Goal: Task Accomplishment & Management: Manage account settings

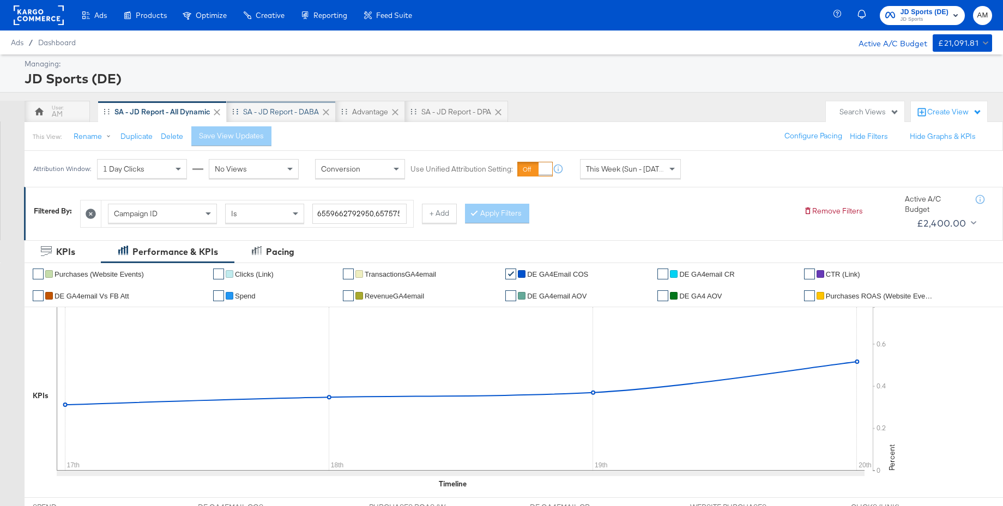
click at [296, 114] on div "SA - JD Report - DABA" at bounding box center [281, 112] width 76 height 10
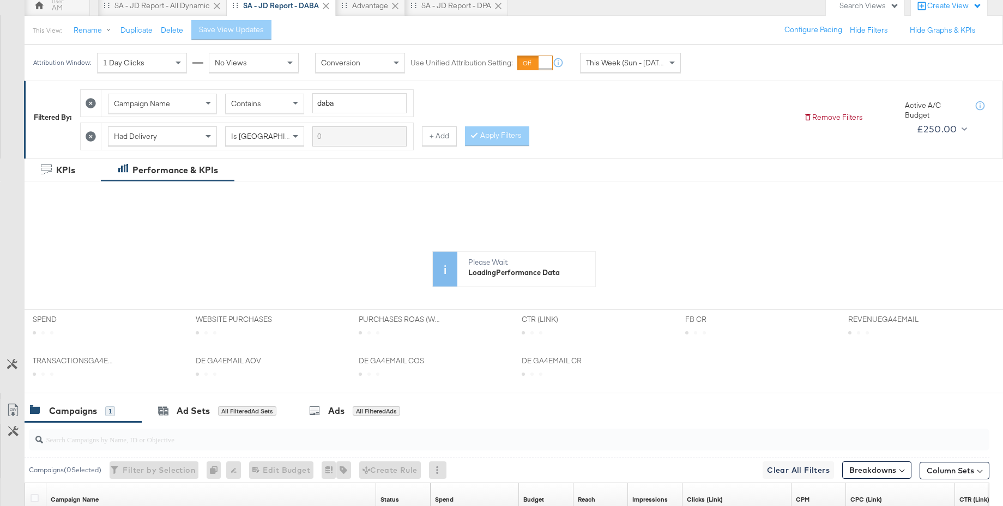
scroll to position [262, 0]
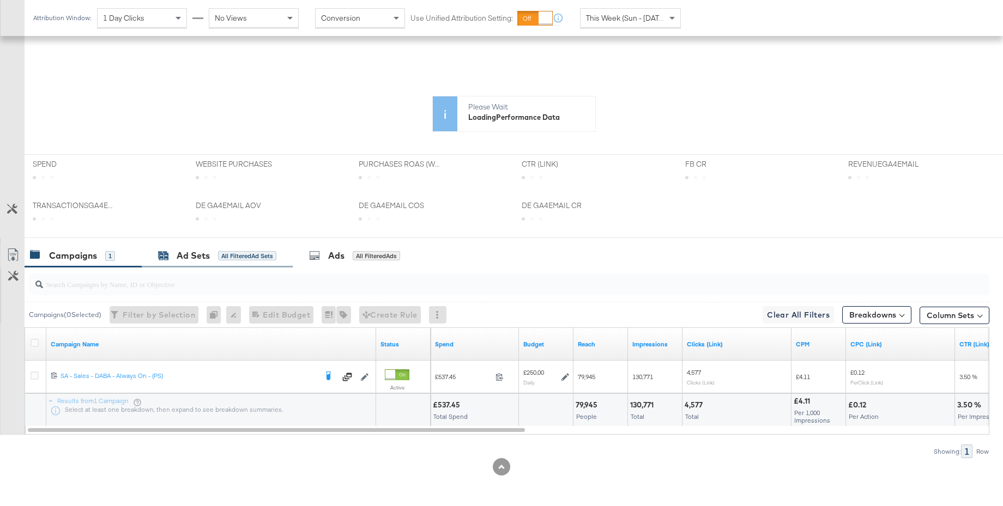
click at [185, 256] on div "KPIs Performance & KPIs Customize KPIs ✔ Purchases (Website Events) ✔ Transacti…" at bounding box center [501, 254] width 1003 height 503
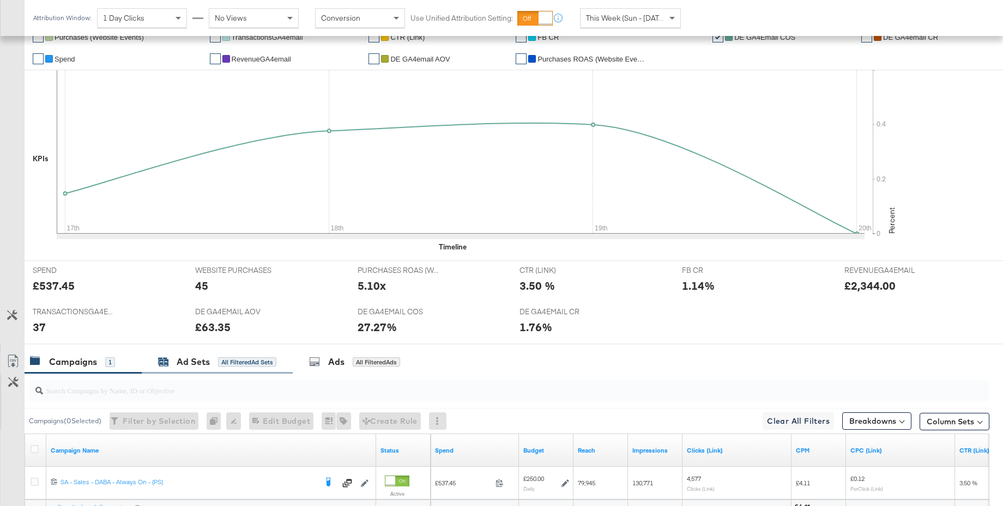
click at [180, 366] on div "Ad Sets" at bounding box center [193, 362] width 33 height 13
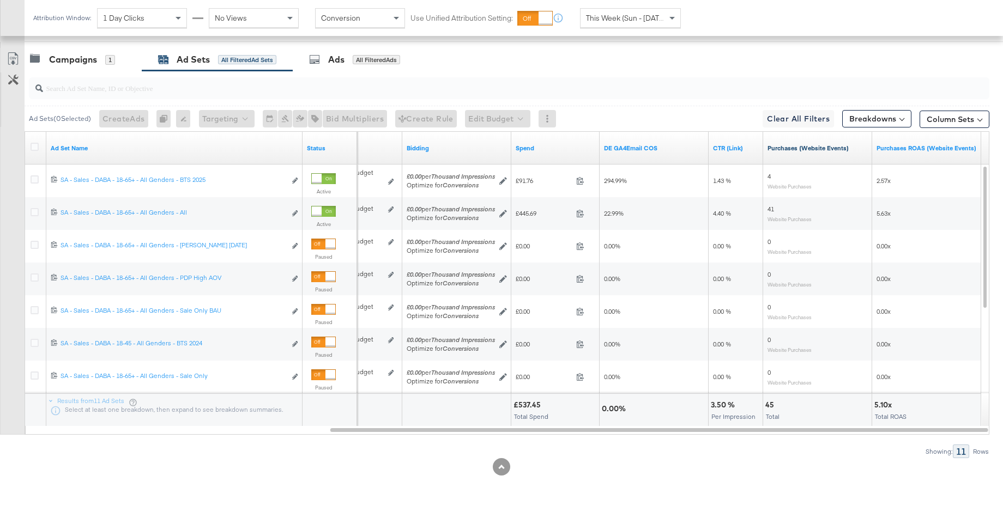
scroll to position [563, 0]
click at [938, 124] on button "Column Sets" at bounding box center [954, 119] width 70 height 17
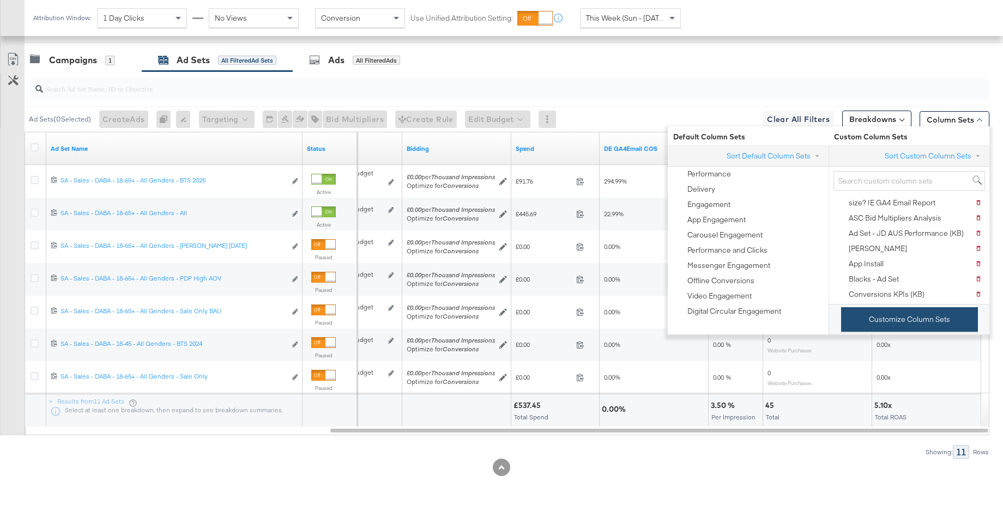
click at [885, 314] on button "Customize Column Sets" at bounding box center [909, 319] width 137 height 25
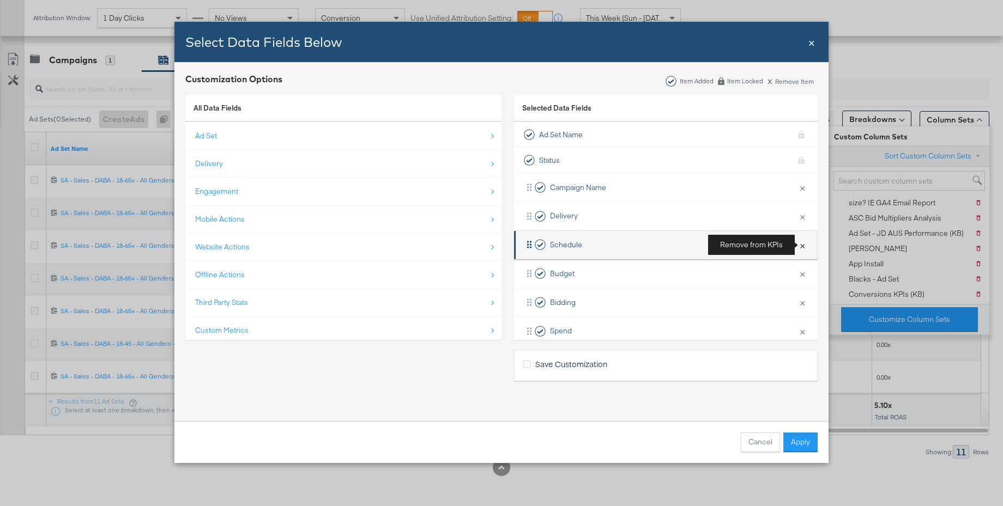
click at [801, 245] on button "×" at bounding box center [802, 245] width 14 height 23
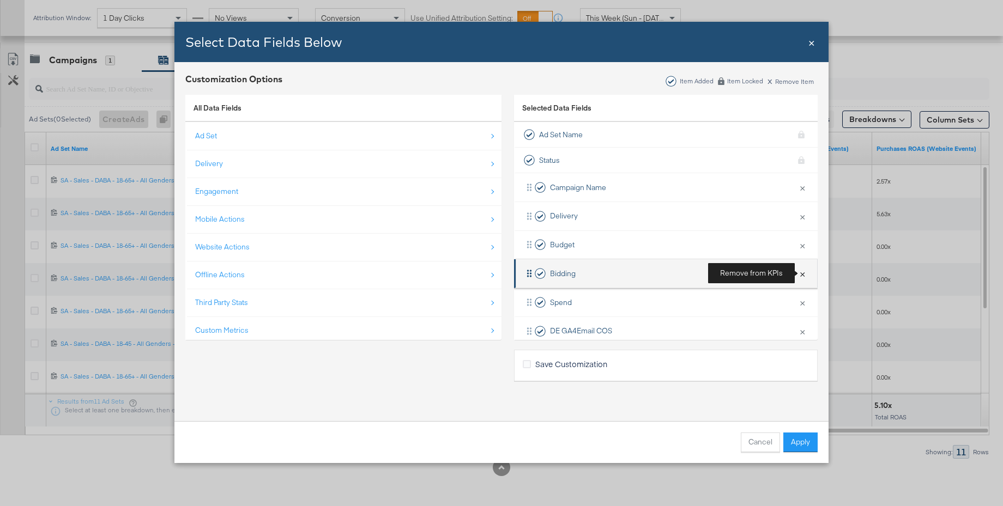
click at [800, 266] on button "×" at bounding box center [802, 273] width 14 height 23
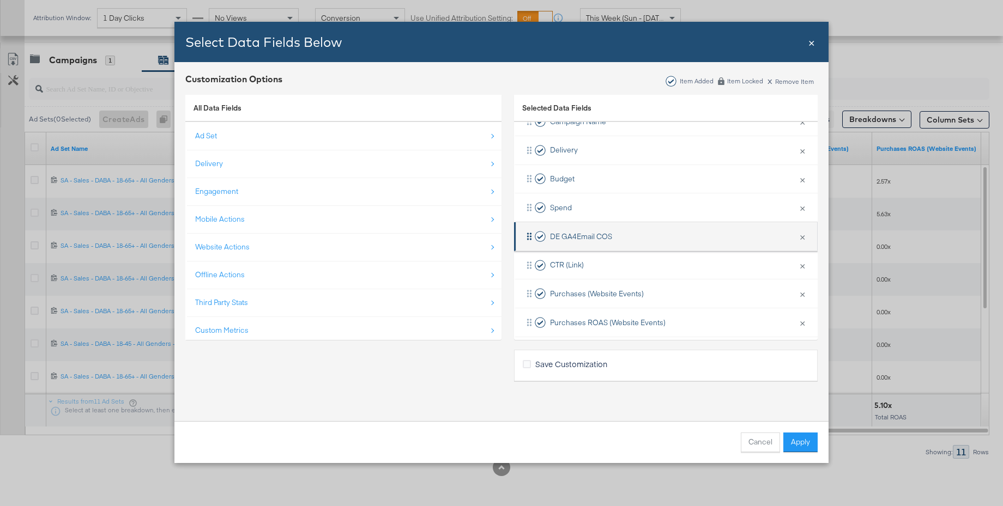
scroll to position [74, 0]
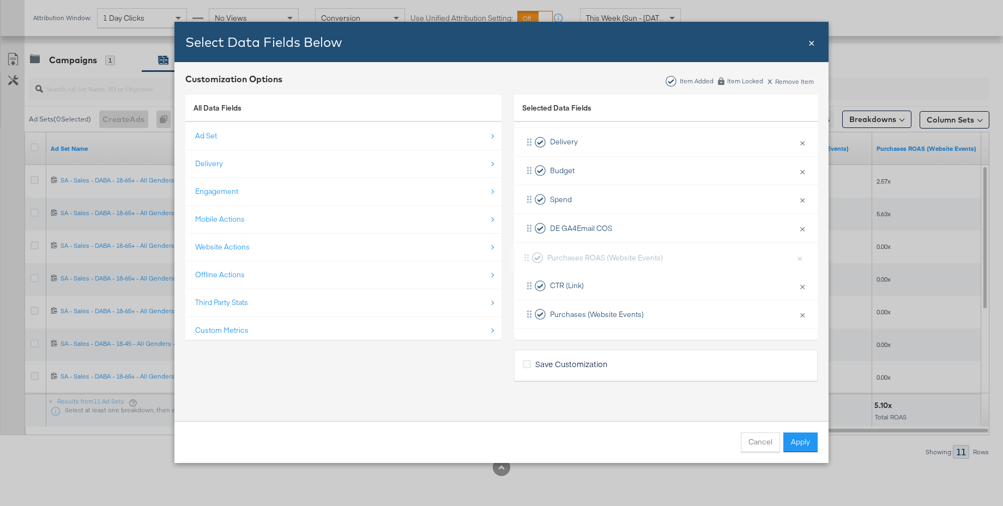
drag, startPoint x: 590, startPoint y: 312, endPoint x: 587, endPoint y: 252, distance: 60.0
click at [587, 252] on div "Campaign Name × Remove from KPIs Delivery × Remove from KPIs Budget × Remove fr…" at bounding box center [665, 214] width 303 height 230
click at [799, 446] on button "Apply" at bounding box center [800, 443] width 34 height 20
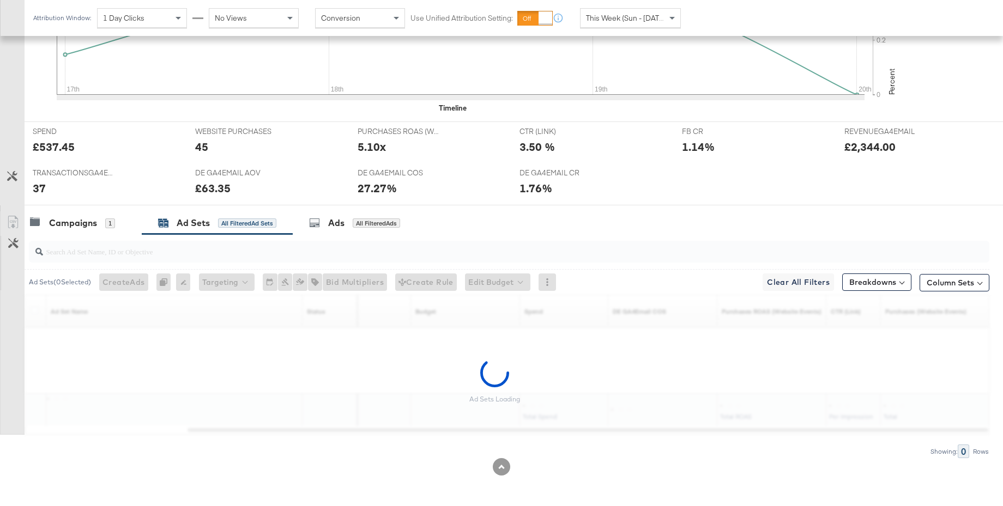
scroll to position [563, 0]
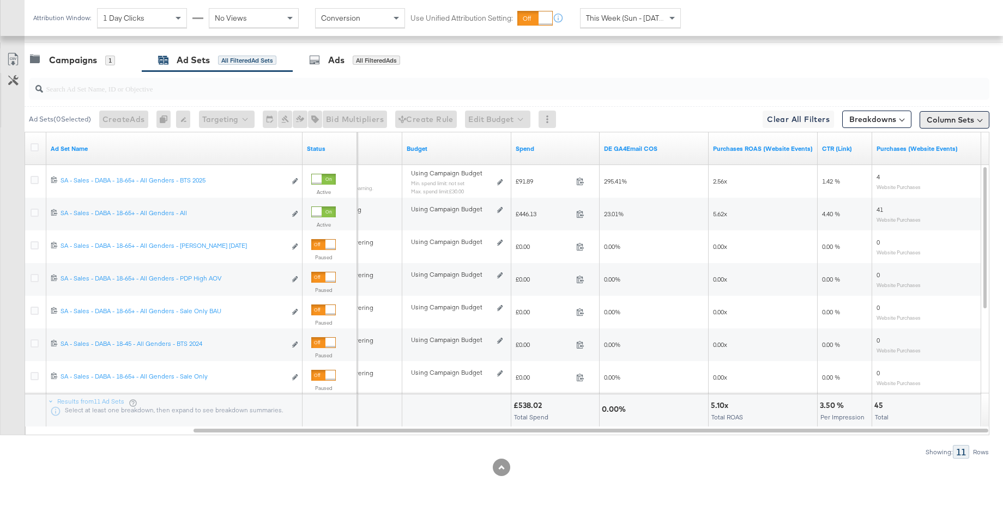
click at [935, 120] on button "Column Sets" at bounding box center [954, 119] width 70 height 17
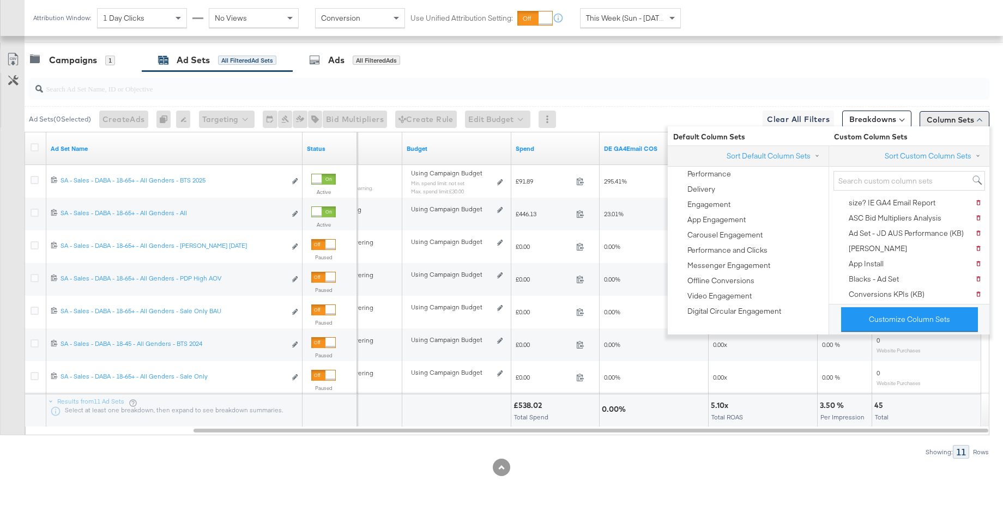
scroll to position [564, 0]
click at [885, 314] on button "Customize Column Sets" at bounding box center [909, 319] width 137 height 25
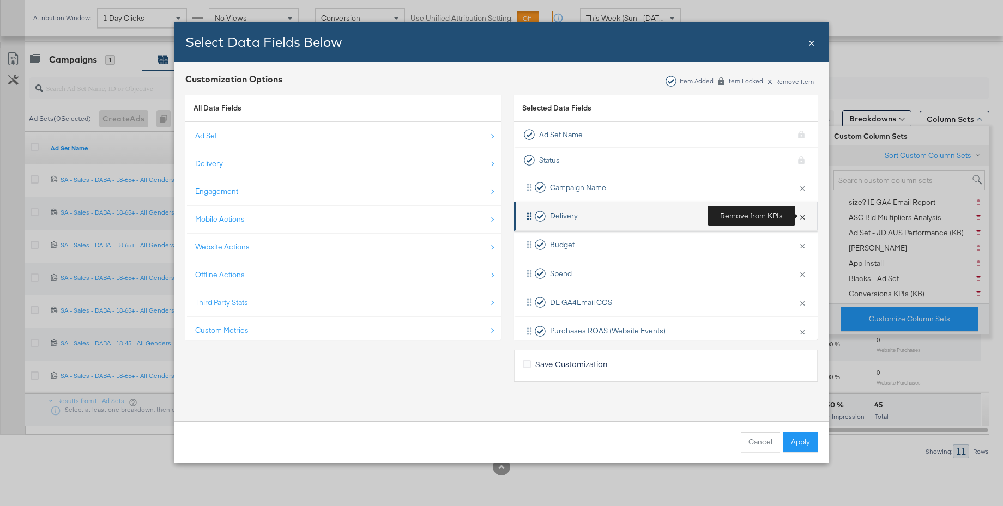
click at [802, 217] on button "×" at bounding box center [802, 216] width 14 height 23
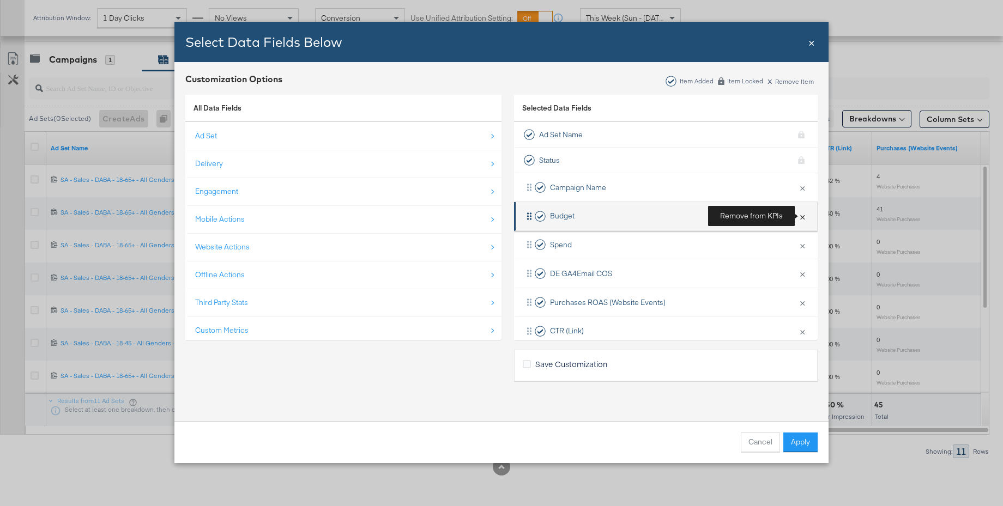
click at [802, 217] on button "×" at bounding box center [802, 216] width 14 height 23
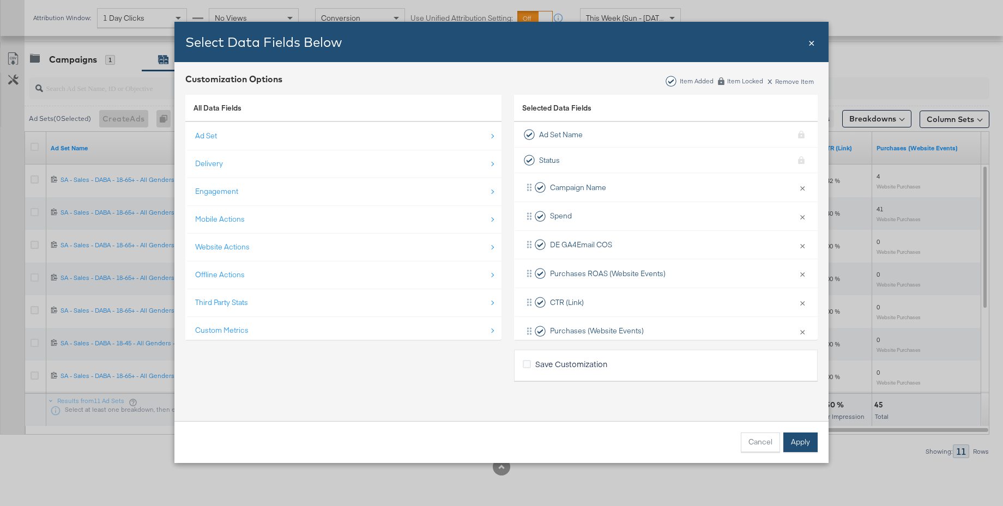
click at [807, 441] on button "Apply" at bounding box center [800, 443] width 34 height 20
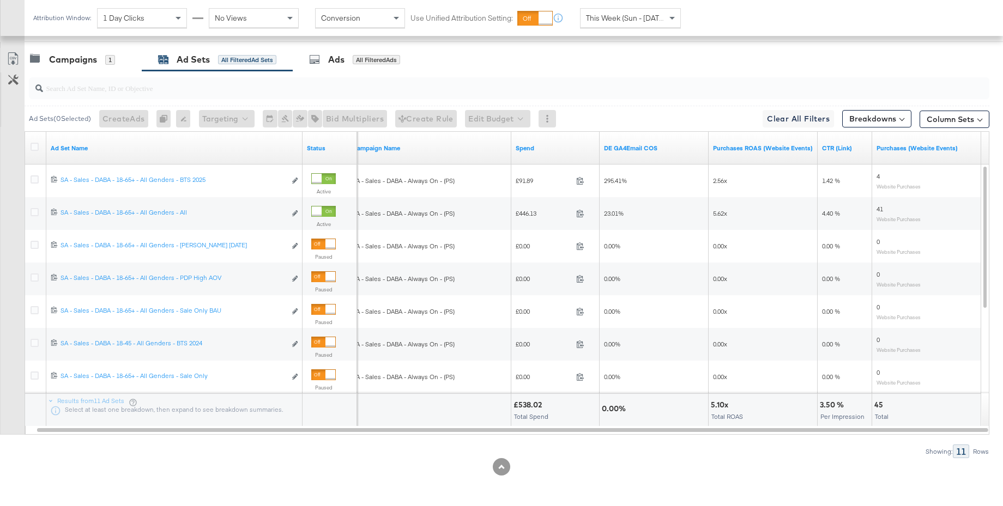
click at [609, 20] on span "This Week (Sun - Today)" at bounding box center [627, 18] width 82 height 10
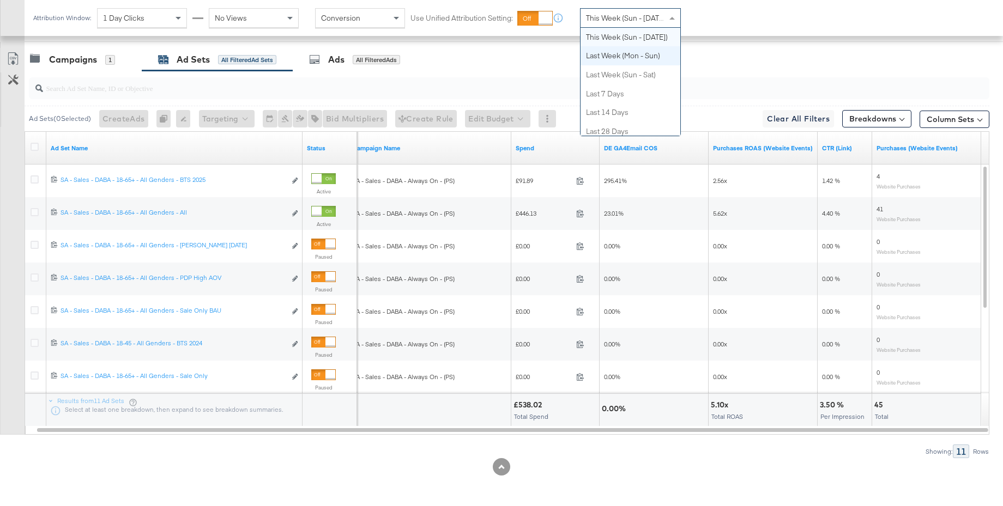
scroll to position [0, 0]
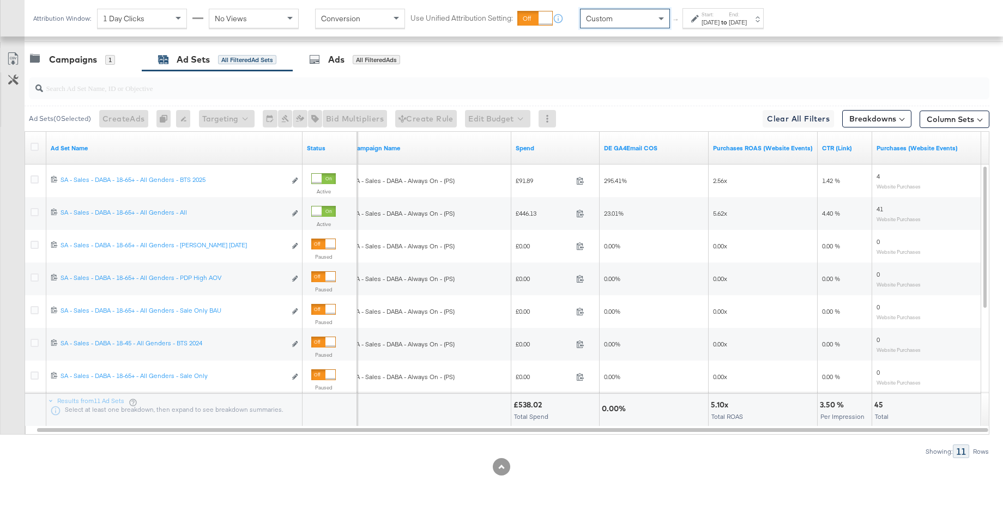
click at [719, 19] on div "Aug 20th 2025" at bounding box center [710, 22] width 18 height 9
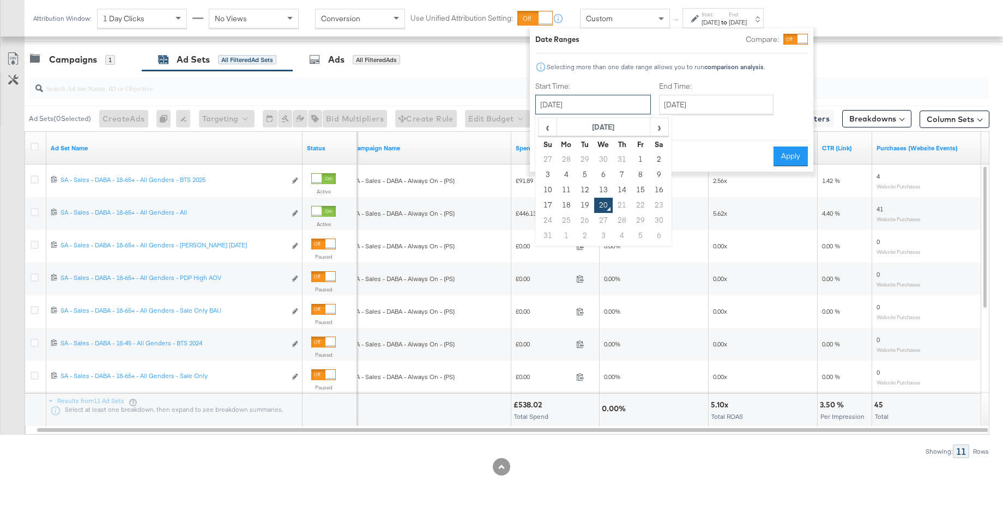
click at [598, 103] on input "August 20th 2025" at bounding box center [593, 105] width 116 height 20
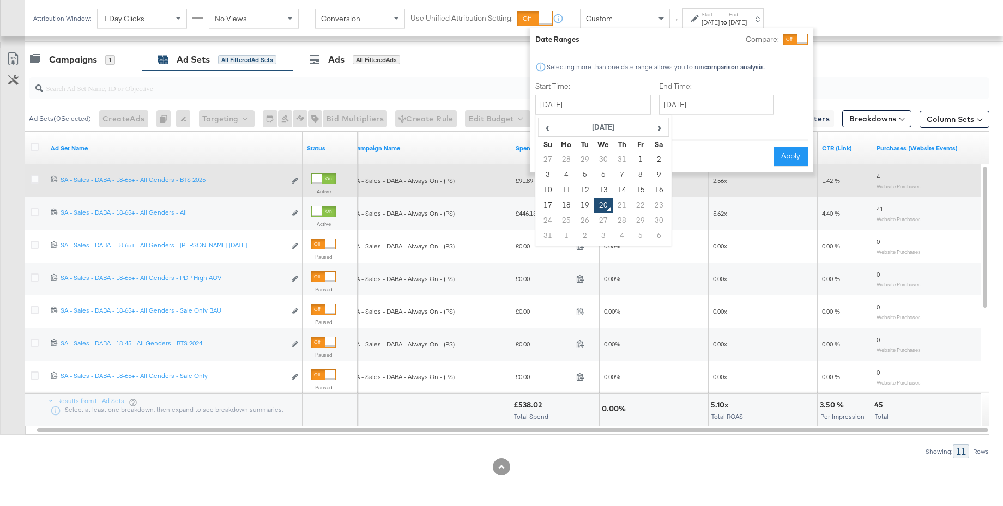
click at [636, 185] on td "15" at bounding box center [640, 190] width 19 height 15
type input "August 15th 2025"
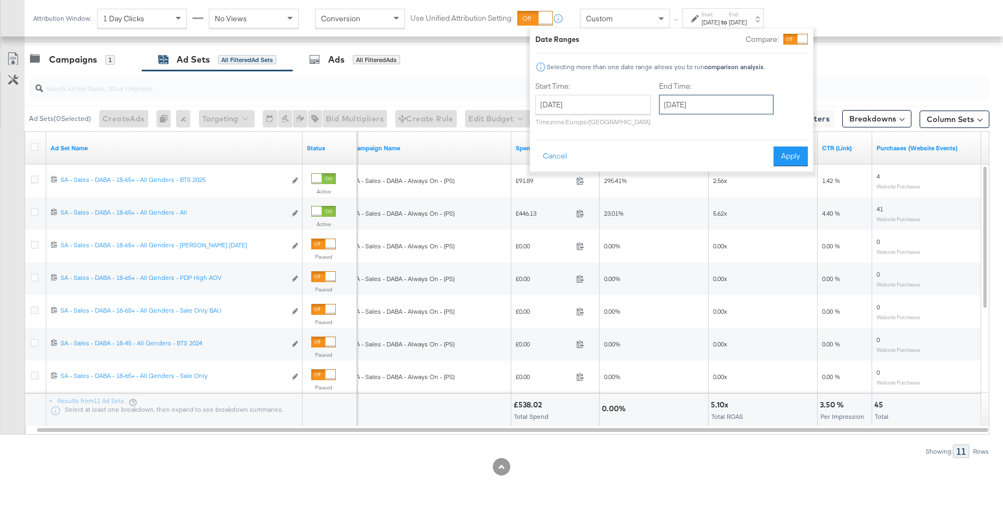
click at [690, 105] on input "August 20th 2025" at bounding box center [716, 105] width 114 height 20
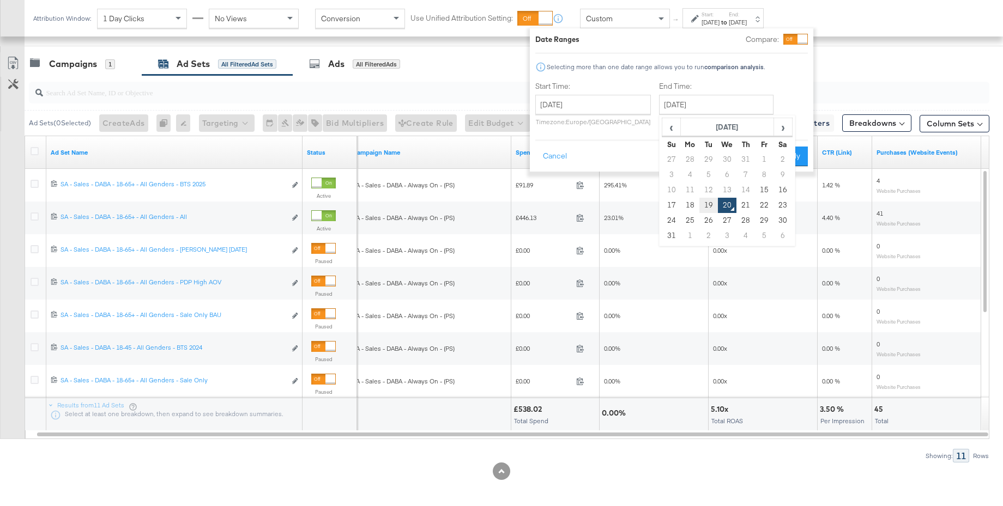
click at [704, 207] on td "19" at bounding box center [708, 205] width 19 height 15
type input "August 19th 2025"
click at [778, 157] on button "Apply" at bounding box center [790, 157] width 34 height 20
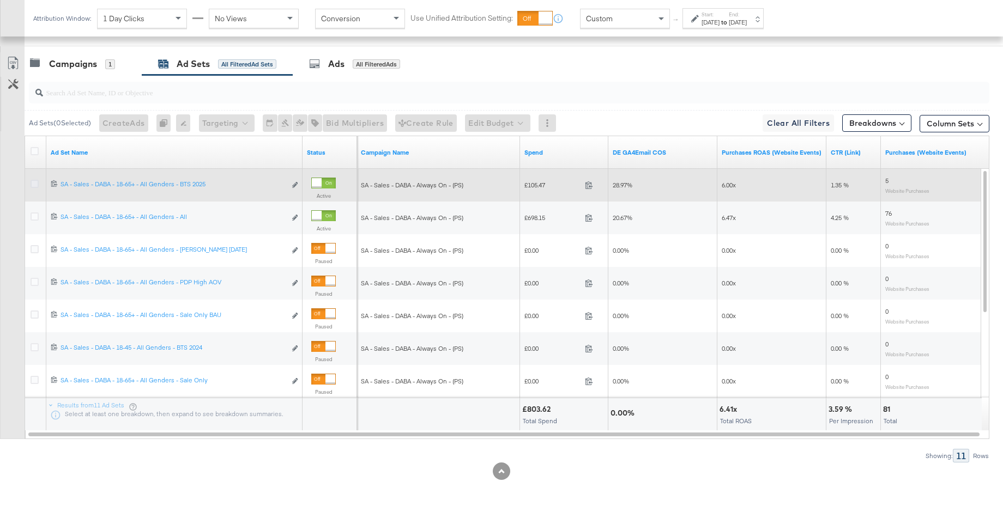
click at [36, 185] on div at bounding box center [36, 185] width 11 height 11
click at [35, 184] on icon at bounding box center [35, 181] width 8 height 8
click at [0, 0] on input "checkbox" at bounding box center [0, 0] width 0 height 0
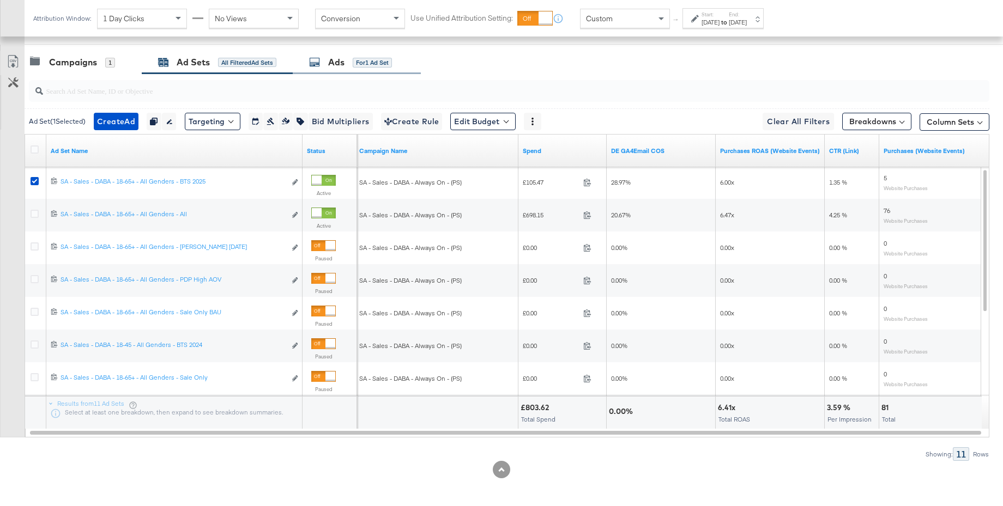
click at [323, 63] on div "Ads for 1 Ad Set" at bounding box center [350, 62] width 83 height 13
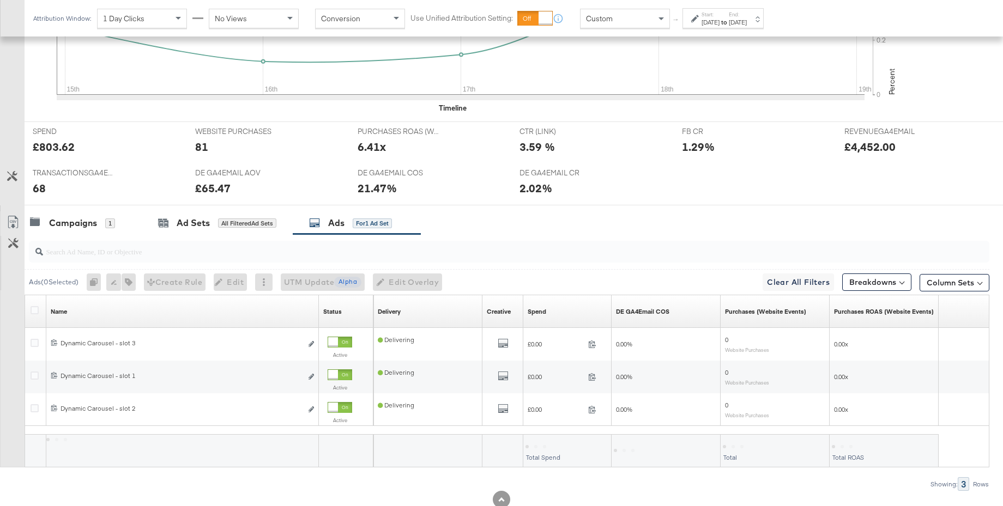
scroll to position [434, 0]
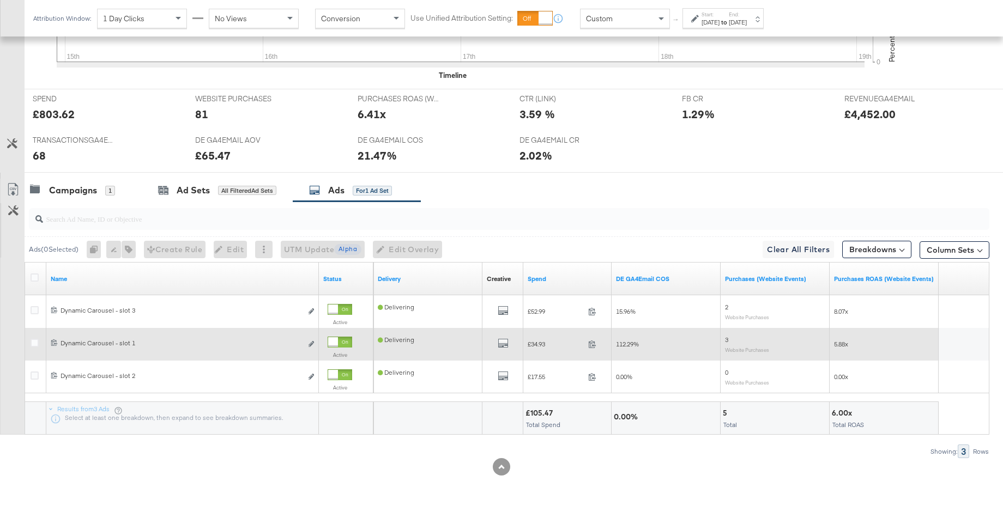
click at [338, 343] on div at bounding box center [333, 342] width 10 height 10
click at [719, 22] on div "Aug 15th 2025" at bounding box center [710, 22] width 18 height 9
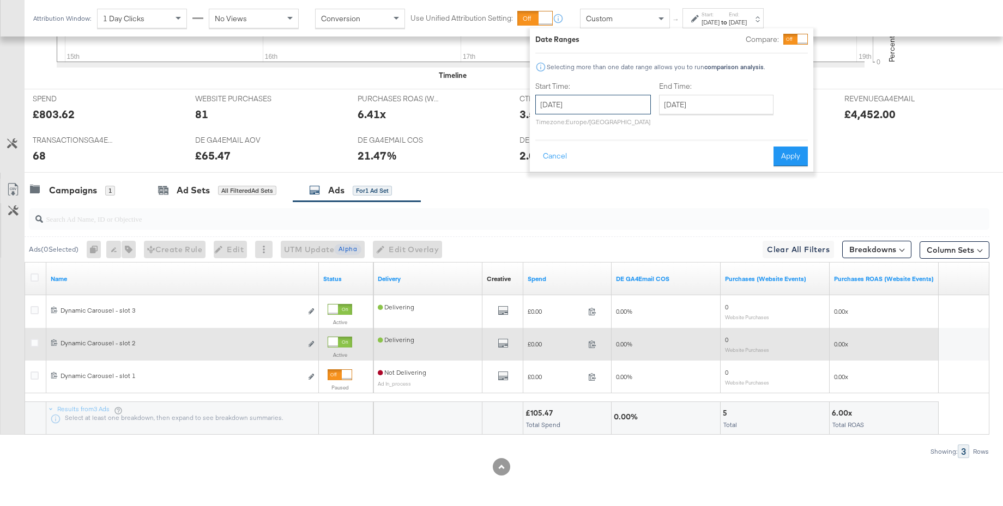
click at [608, 108] on input "August 15th 2025" at bounding box center [593, 105] width 116 height 20
click at [549, 205] on td "17" at bounding box center [547, 205] width 19 height 15
type input "August 17th 2025"
click at [688, 104] on input "August 19th 2025" at bounding box center [716, 105] width 114 height 20
click at [802, 123] on div "Start Time: August 17th 2025 ‹ August 2025 › Su Mo Tu We Th Fr Sa 27 28 29 30 3…" at bounding box center [671, 106] width 272 height 50
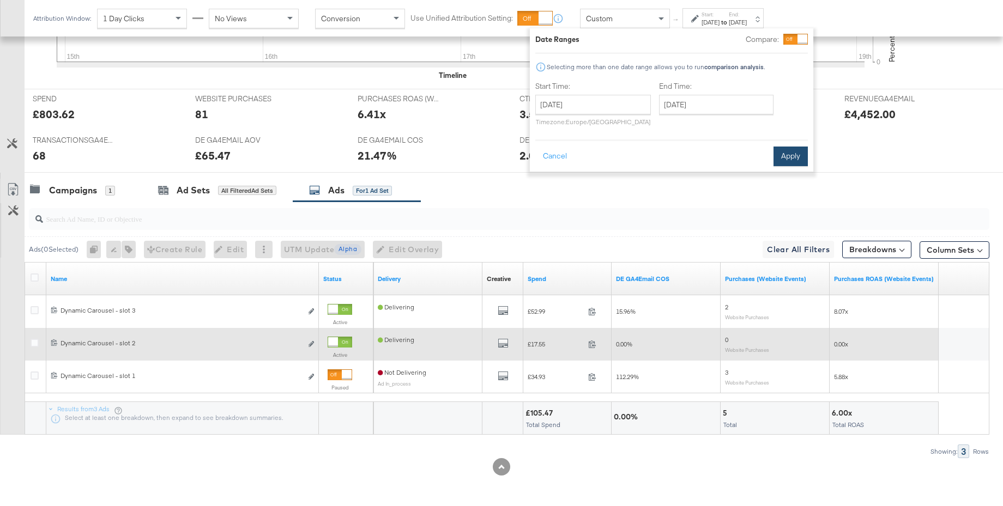
click at [791, 153] on button "Apply" at bounding box center [790, 157] width 34 height 20
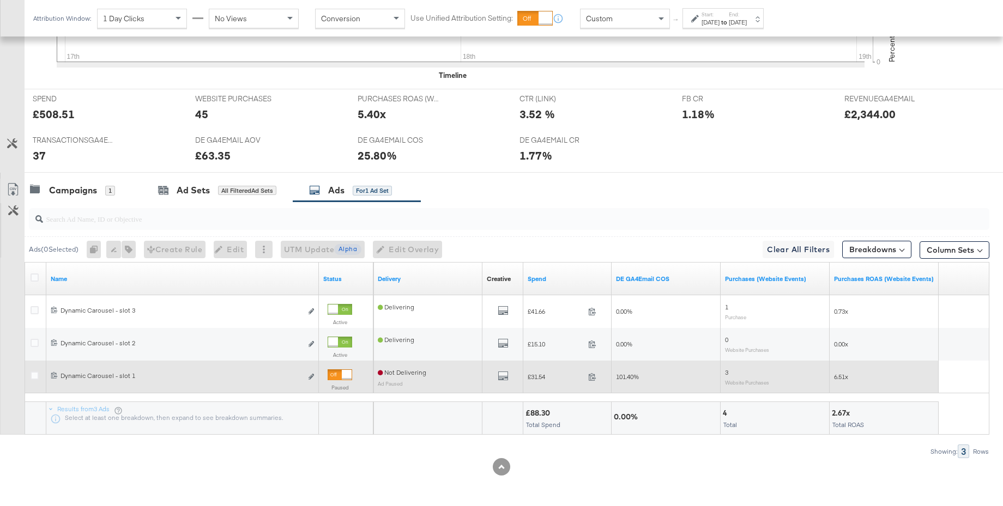
click at [328, 376] on div at bounding box center [339, 374] width 25 height 11
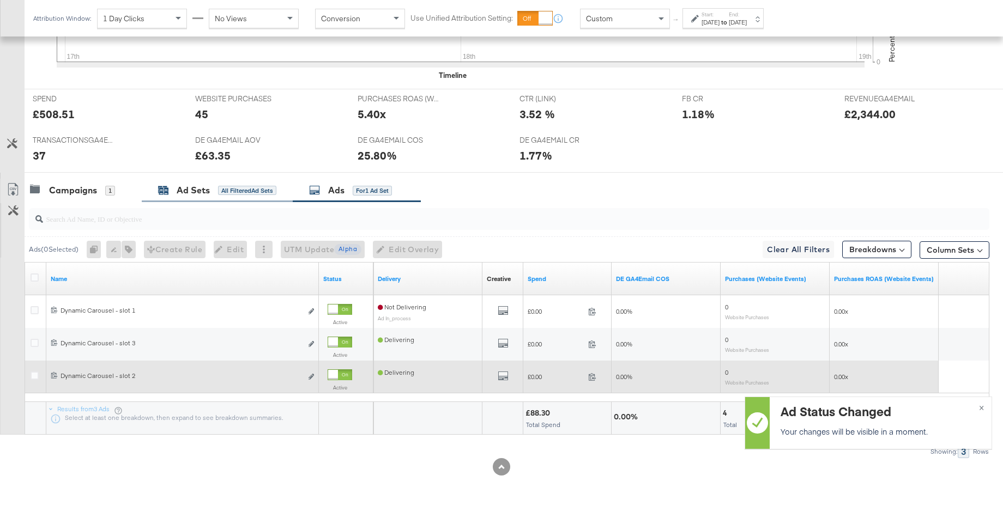
click at [204, 190] on div "Ad Sets" at bounding box center [193, 190] width 33 height 13
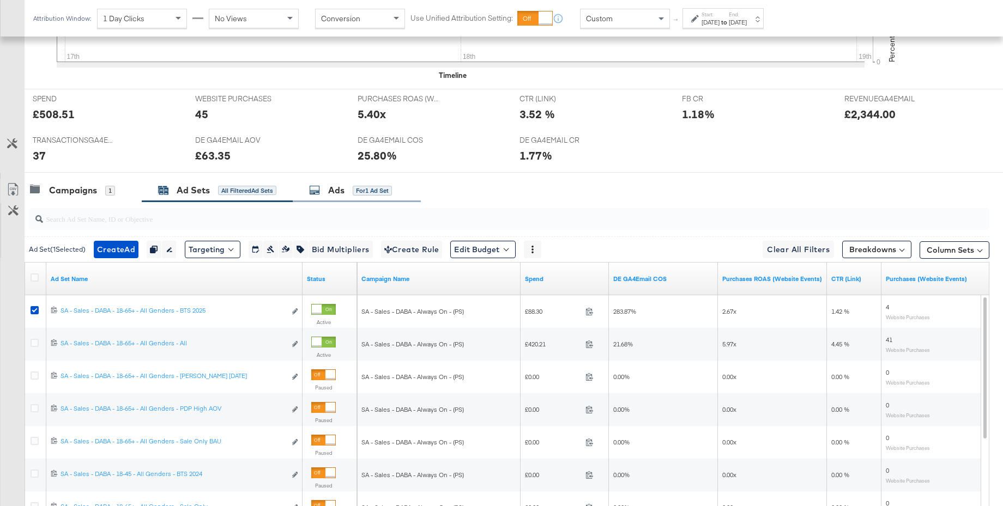
click at [332, 197] on div "Ads for 1 Ad Set" at bounding box center [357, 190] width 128 height 23
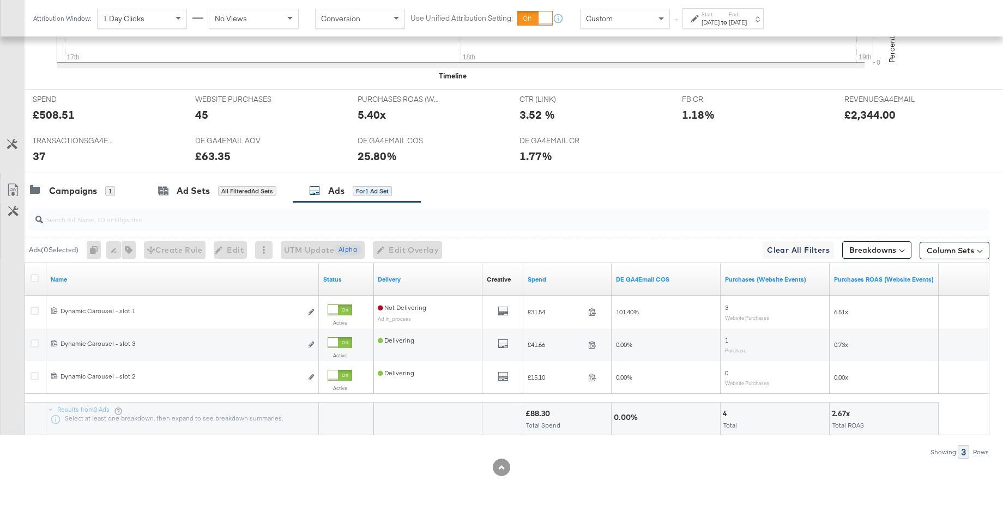
scroll to position [0, 0]
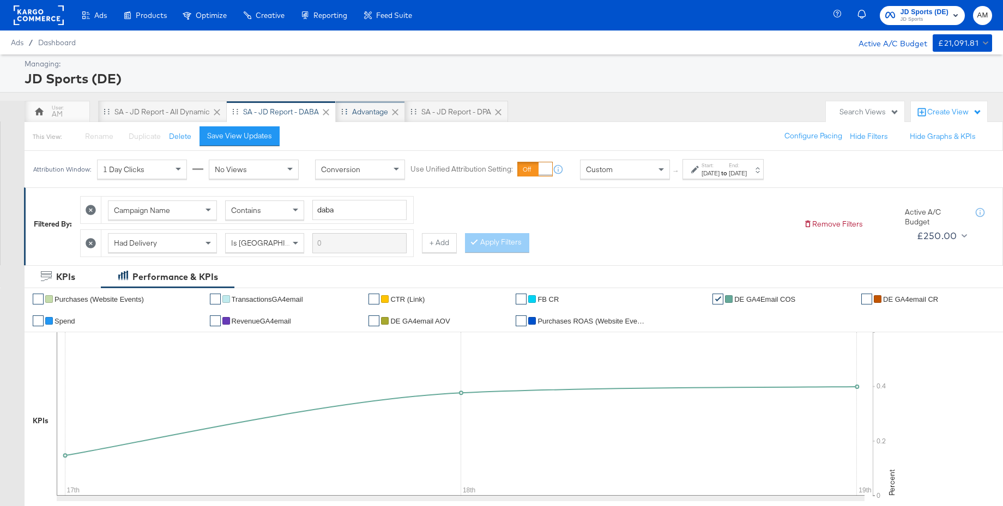
click at [377, 116] on div "Advantage" at bounding box center [370, 112] width 36 height 10
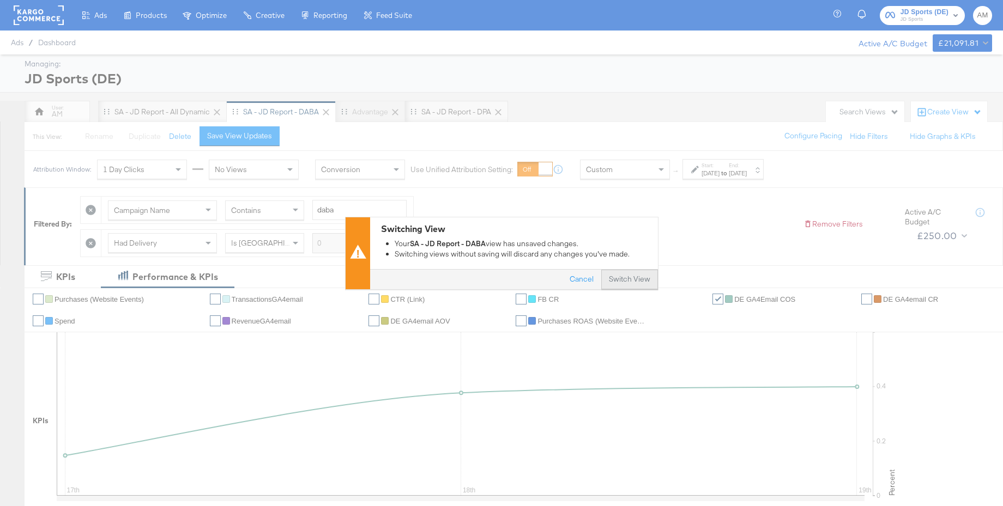
click at [623, 284] on button "Switch View" at bounding box center [629, 280] width 57 height 20
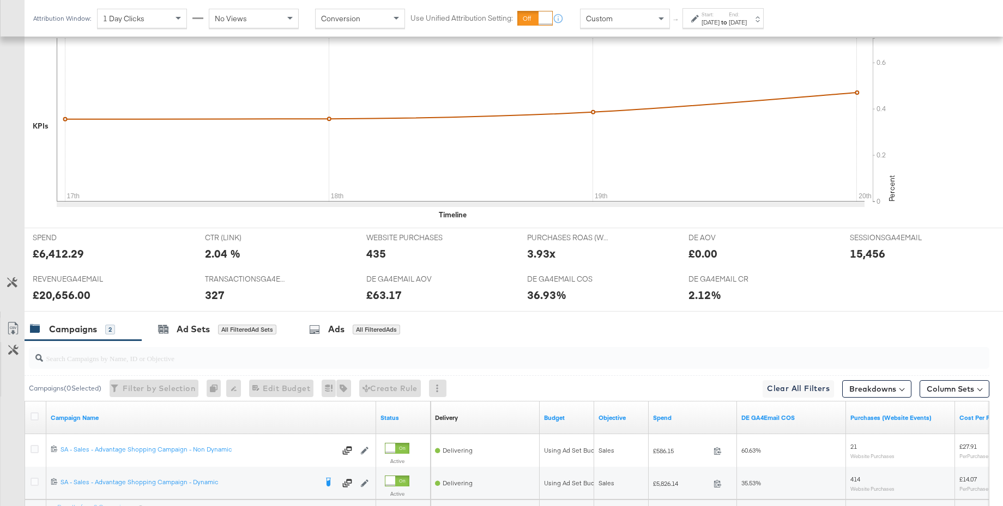
scroll to position [392, 0]
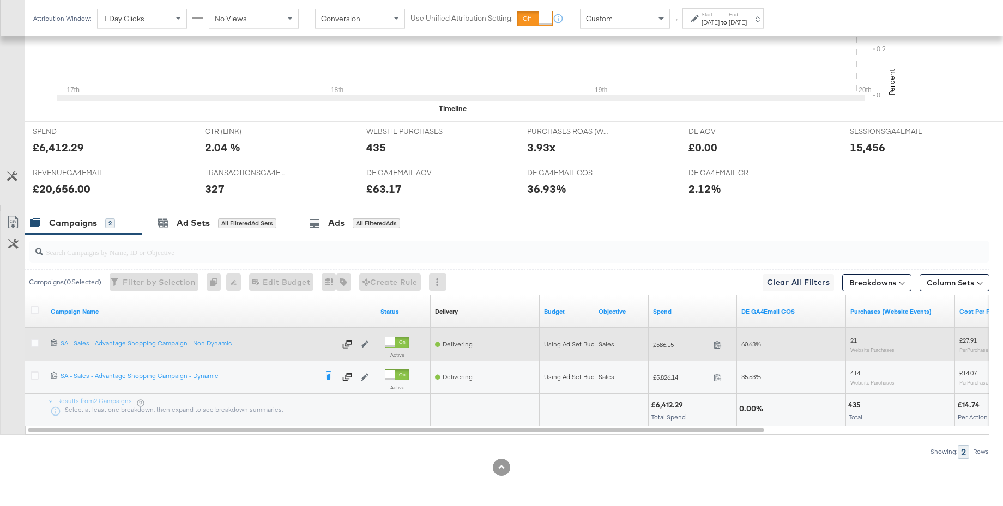
drag, startPoint x: 34, startPoint y: 345, endPoint x: 40, endPoint y: 344, distance: 5.6
click at [34, 345] on icon at bounding box center [35, 343] width 8 height 8
click at [0, 0] on input "checkbox" at bounding box center [0, 0] width 0 height 0
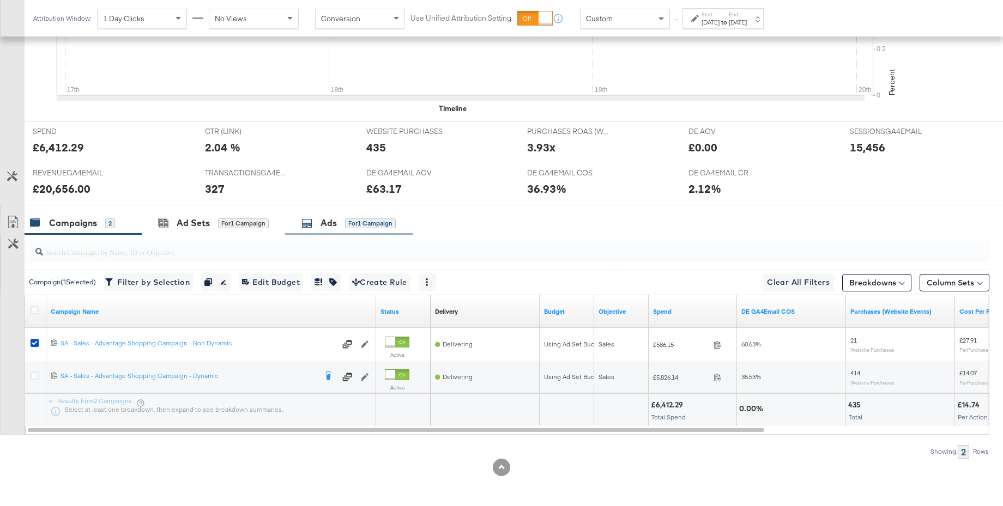
click at [321, 226] on div "Ads for 1 Campaign" at bounding box center [348, 223] width 94 height 13
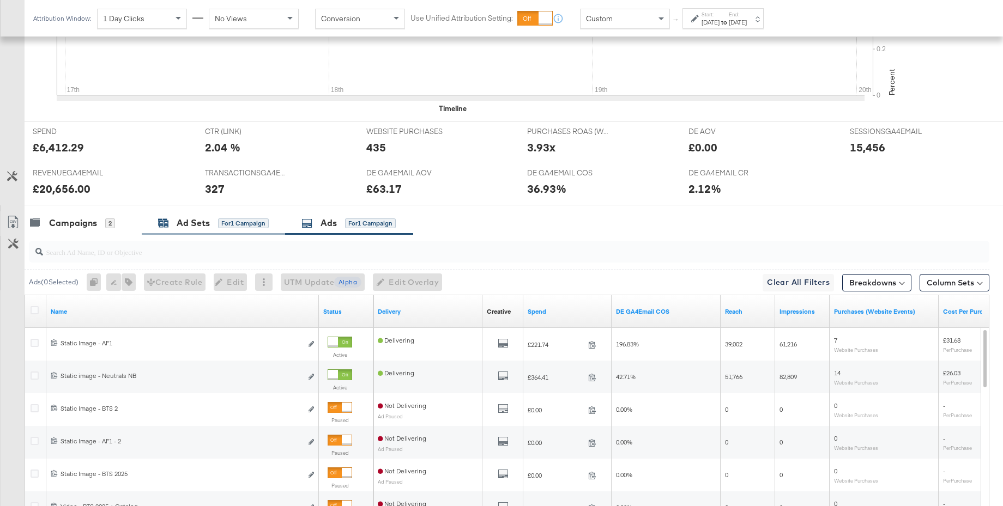
click at [190, 224] on div "Ad Sets" at bounding box center [193, 223] width 33 height 13
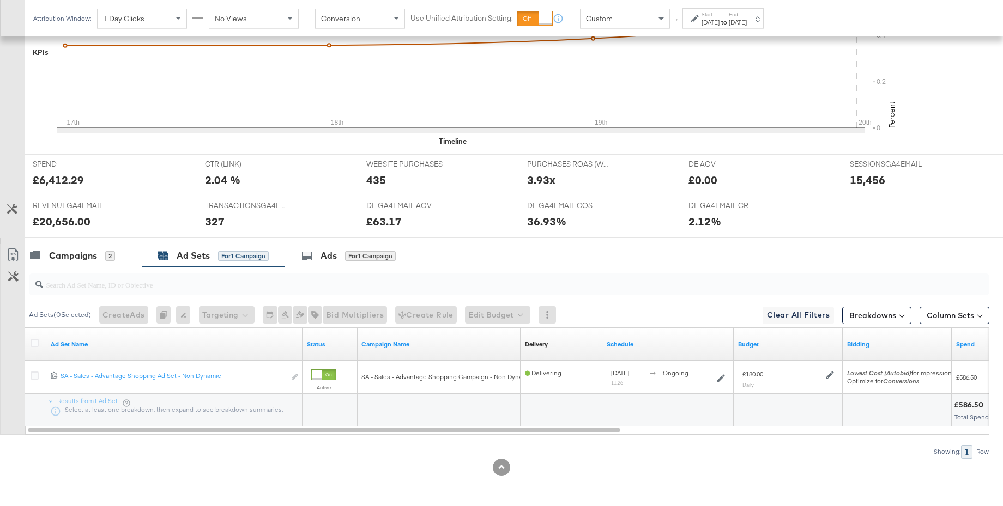
scroll to position [0, 0]
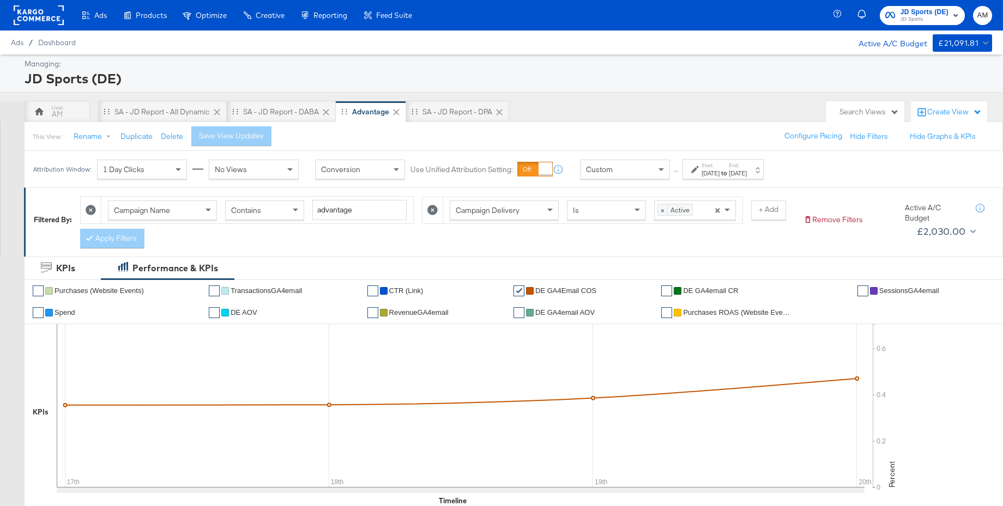
click at [902, 21] on span "JD Sports" at bounding box center [924, 19] width 48 height 9
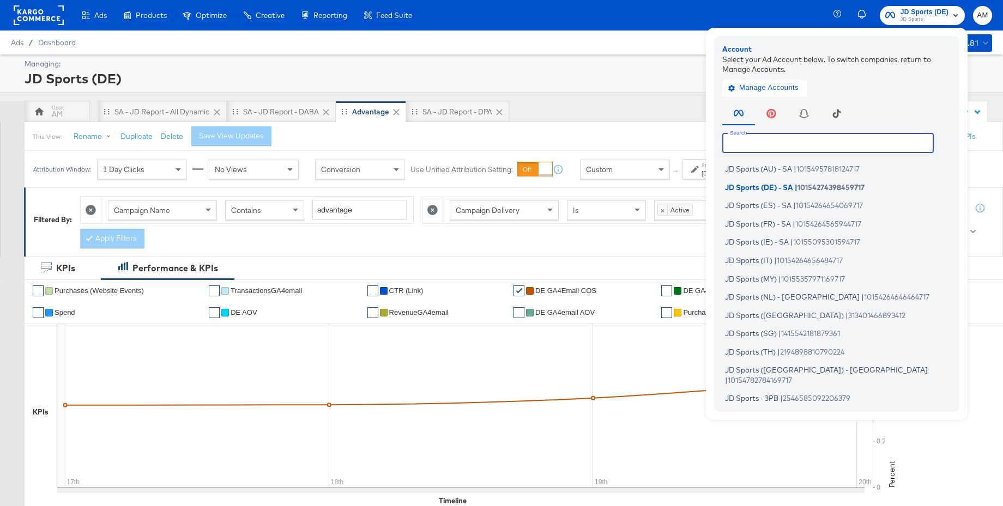
click at [781, 145] on input "text" at bounding box center [827, 143] width 211 height 20
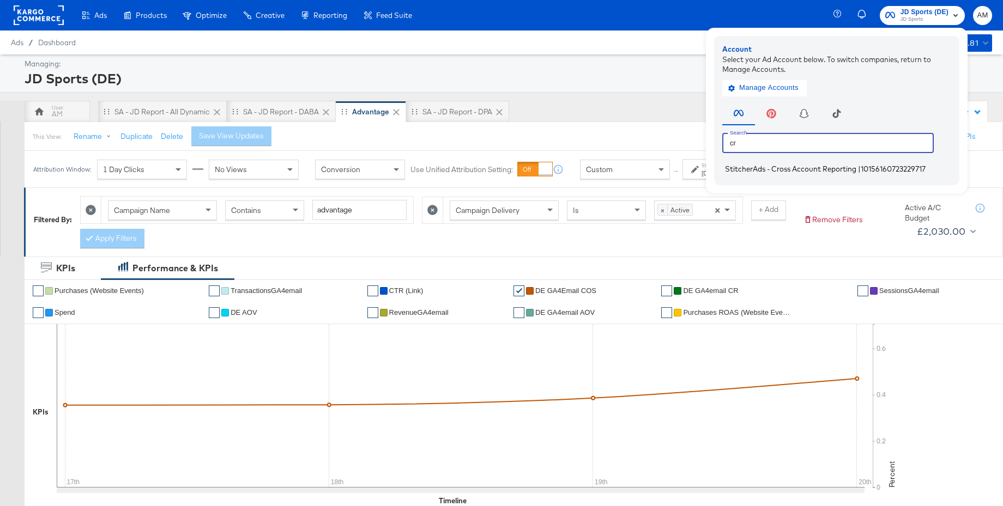
type input "cr"
click at [764, 167] on span "StitcherAds - Cross Account Reporting" at bounding box center [790, 169] width 131 height 9
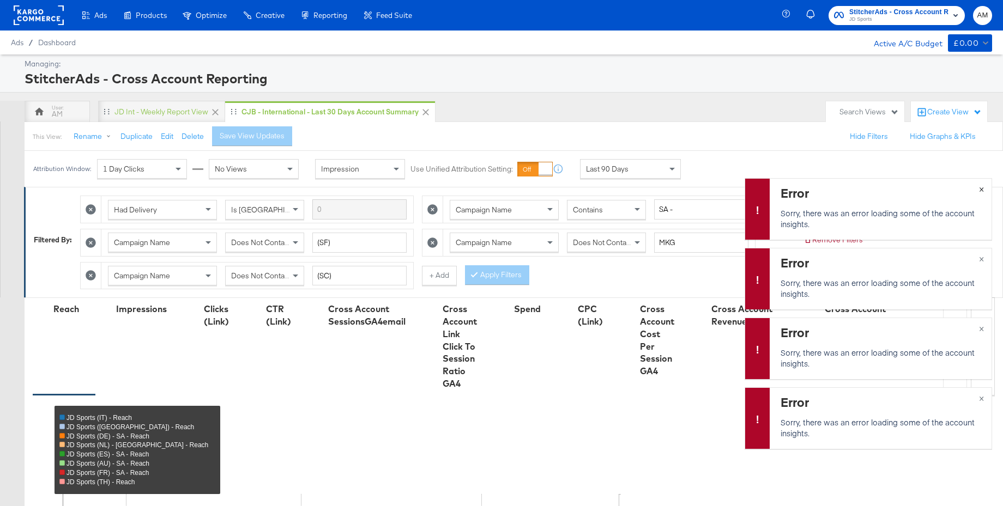
click at [982, 189] on span "×" at bounding box center [981, 188] width 5 height 13
click at [982, 259] on span "×" at bounding box center [981, 258] width 5 height 13
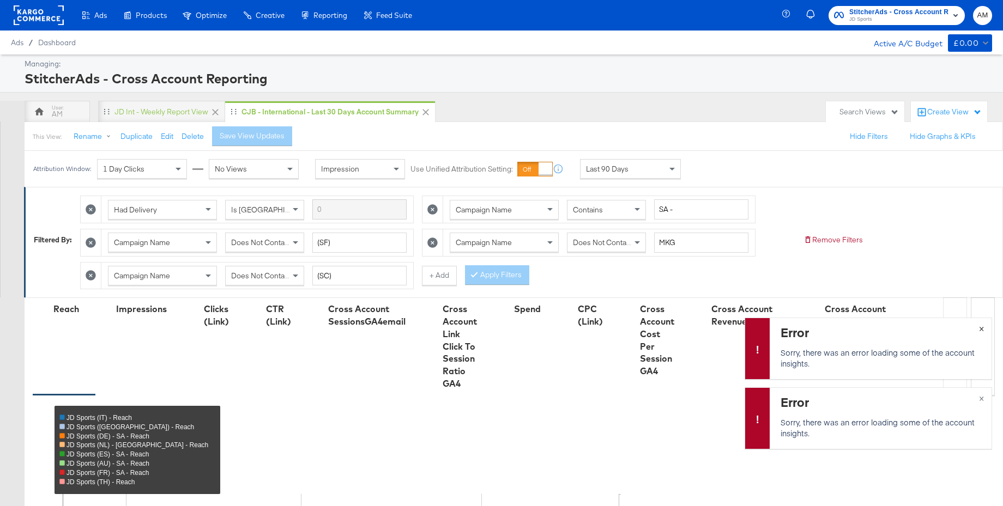
click at [982, 325] on span "×" at bounding box center [981, 327] width 5 height 13
click at [985, 398] on button "×" at bounding box center [981, 398] width 20 height 20
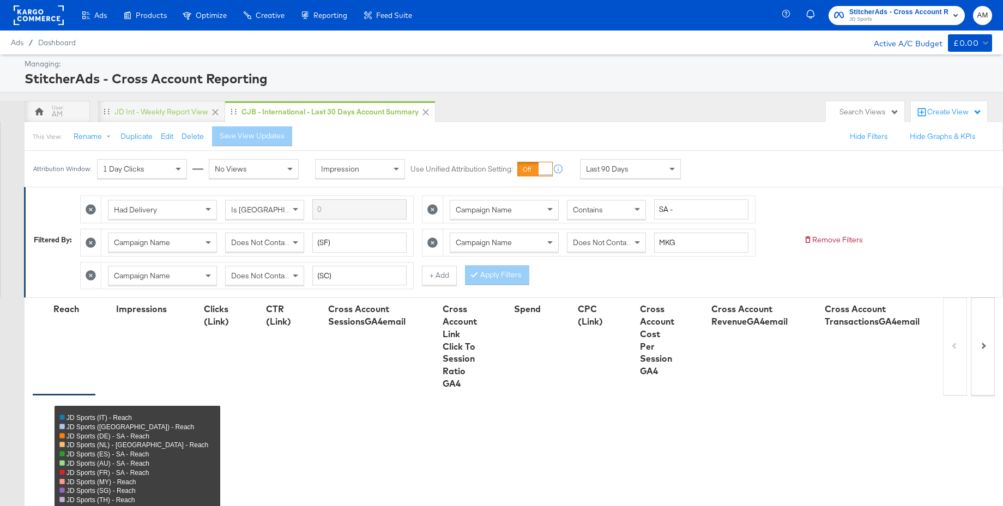
scroll to position [416, 0]
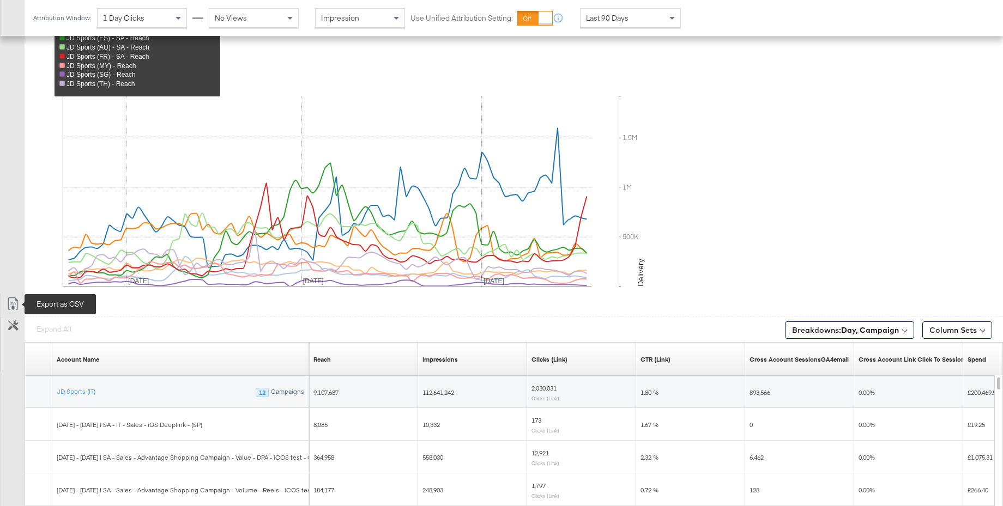
click at [13, 301] on icon at bounding box center [13, 304] width 13 height 13
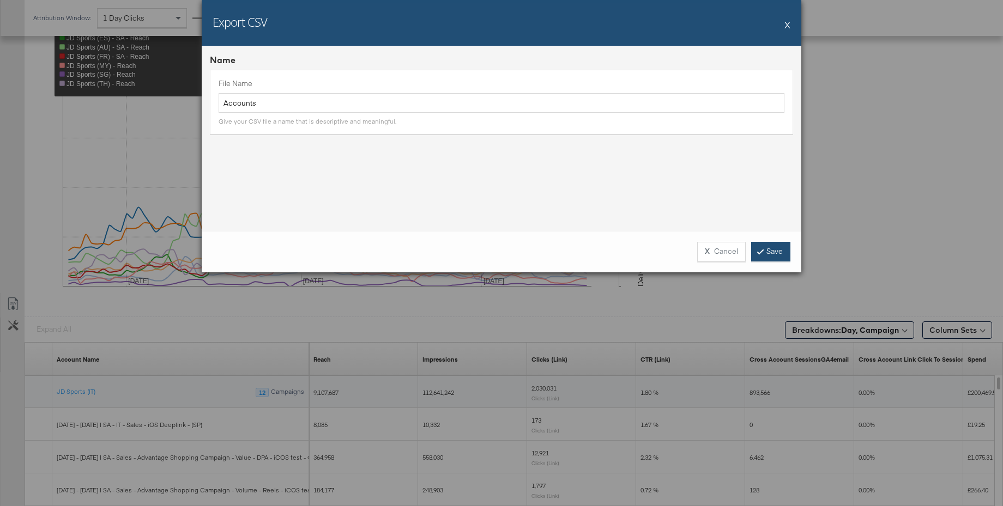
click at [781, 249] on link "Save" at bounding box center [770, 252] width 39 height 20
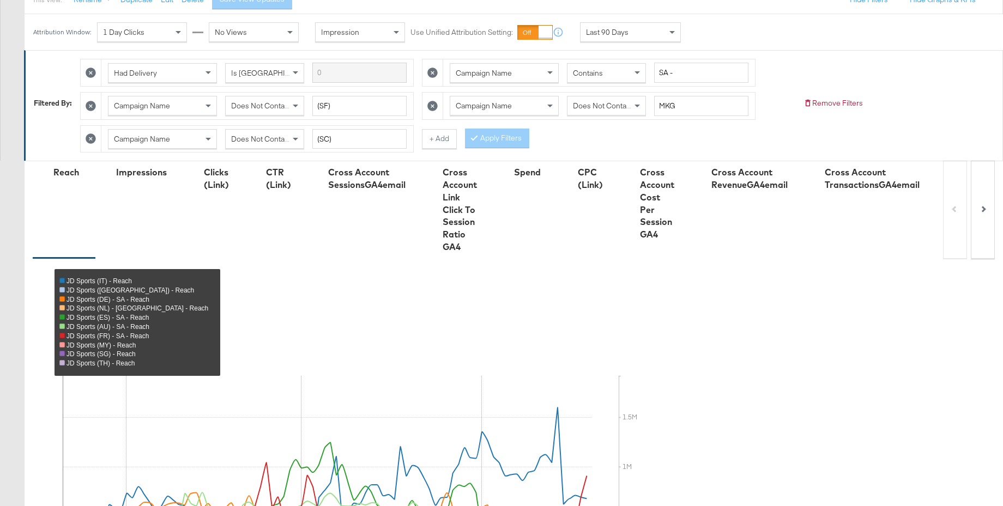
scroll to position [0, 0]
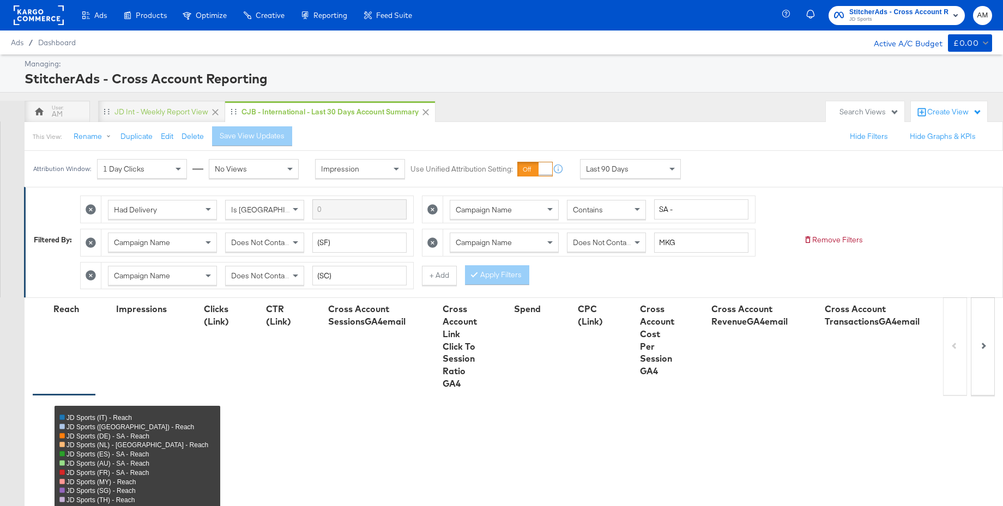
click at [884, 21] on span "JD Sports" at bounding box center [898, 19] width 99 height 9
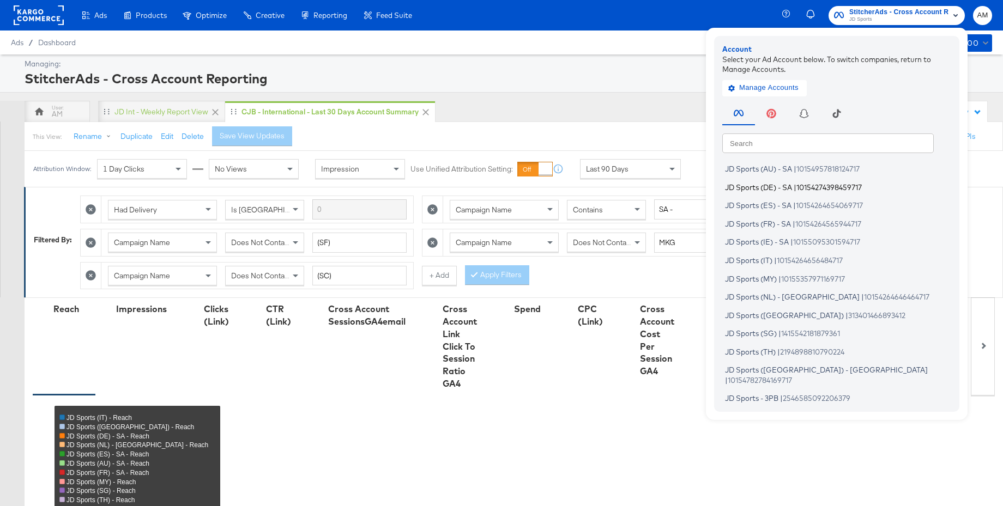
click at [775, 186] on span "JD Sports (DE) - SA" at bounding box center [758, 187] width 67 height 9
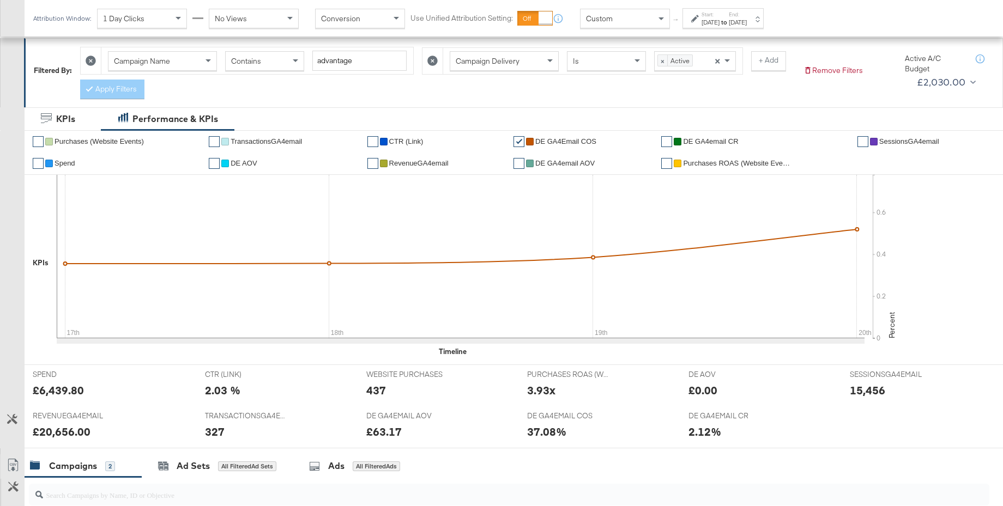
scroll to position [392, 0]
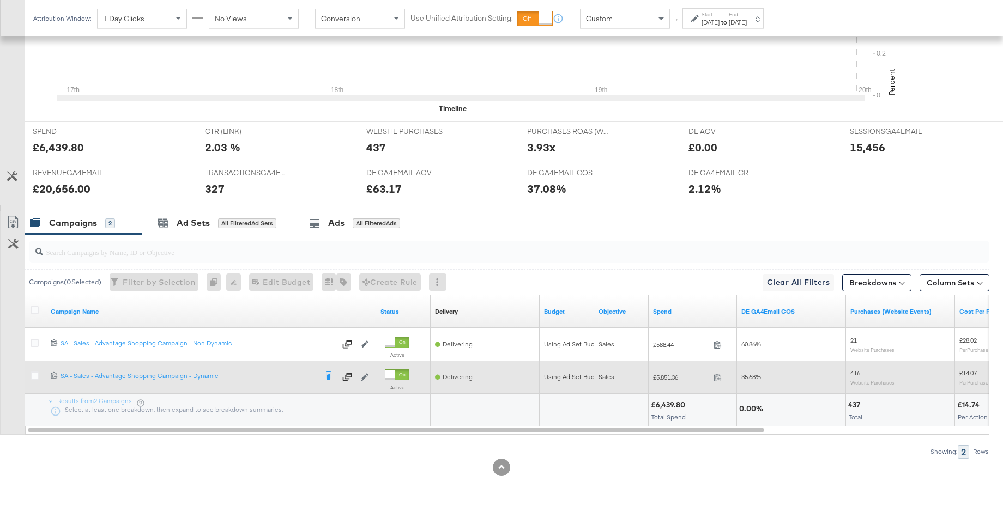
drag, startPoint x: 35, startPoint y: 376, endPoint x: 63, endPoint y: 370, distance: 27.9
click at [35, 376] on icon at bounding box center [35, 376] width 8 height 8
click at [0, 0] on input "checkbox" at bounding box center [0, 0] width 0 height 0
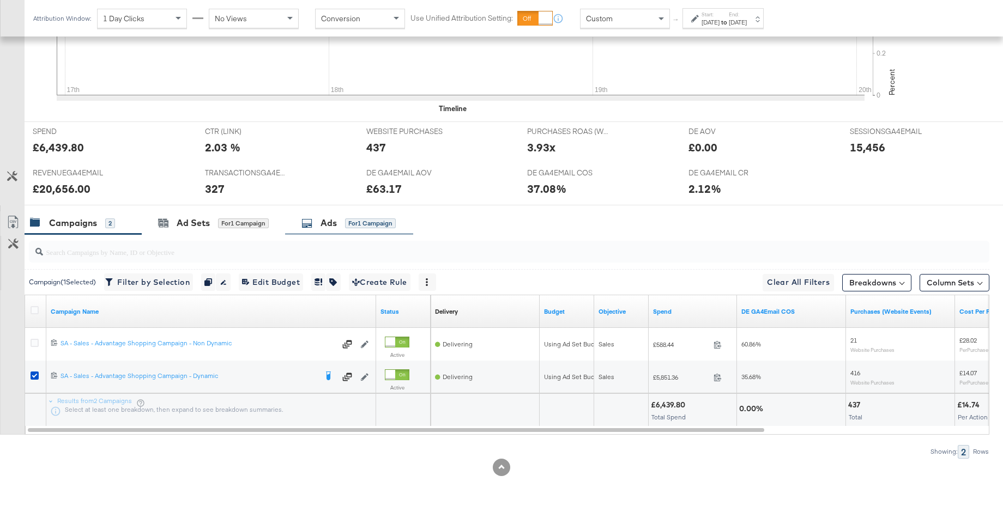
click at [320, 228] on div "Ads for 1 Campaign" at bounding box center [348, 223] width 94 height 13
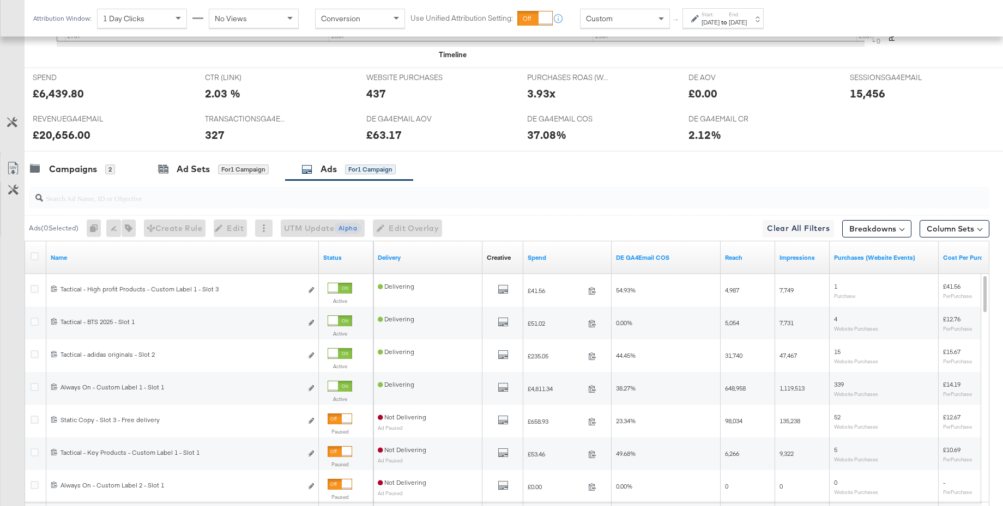
scroll to position [556, 0]
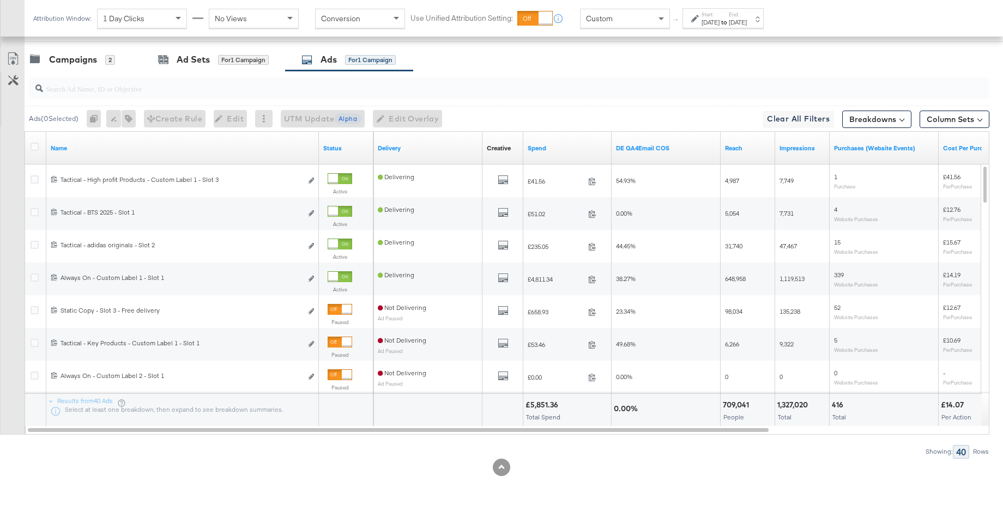
click at [138, 90] on input "search" at bounding box center [472, 84] width 858 height 21
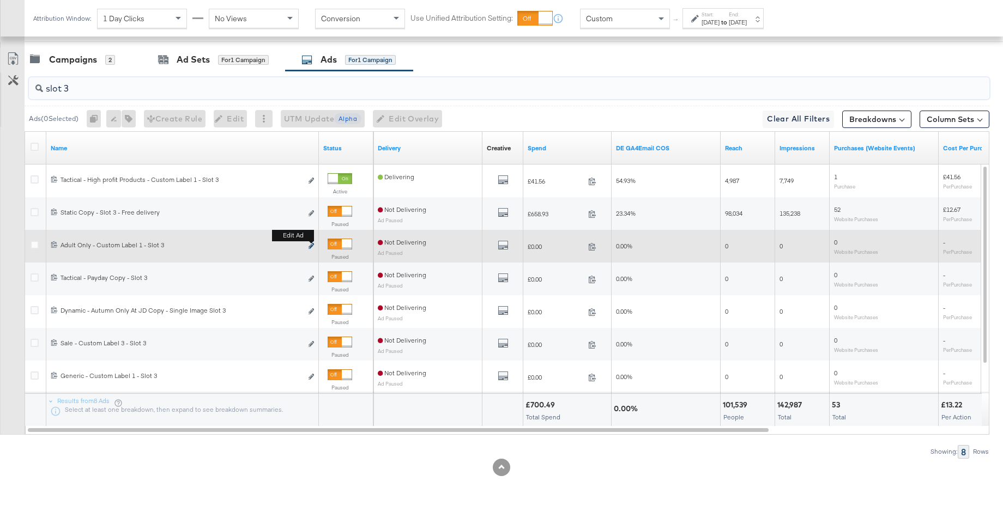
type input "slot 3"
click at [312, 246] on icon "link" at bounding box center [310, 246] width 5 height 6
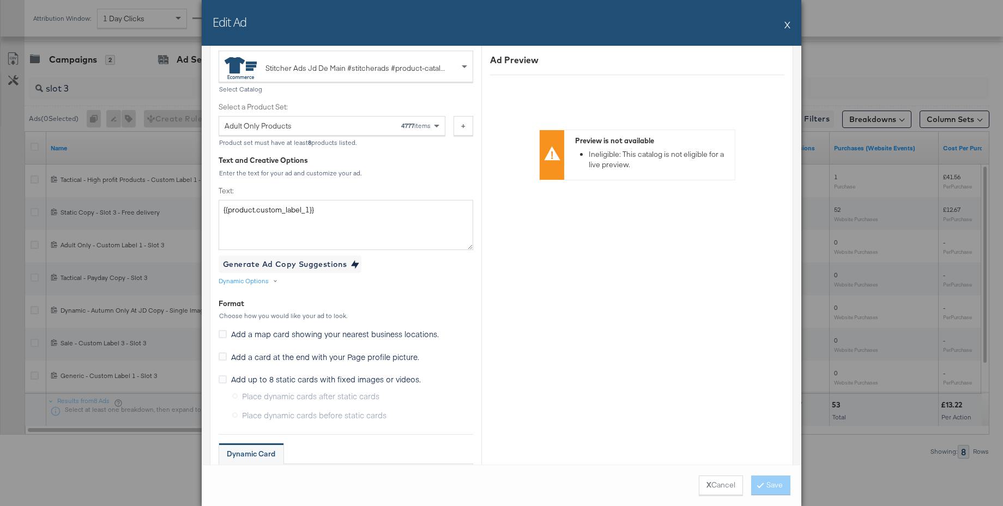
scroll to position [480, 0]
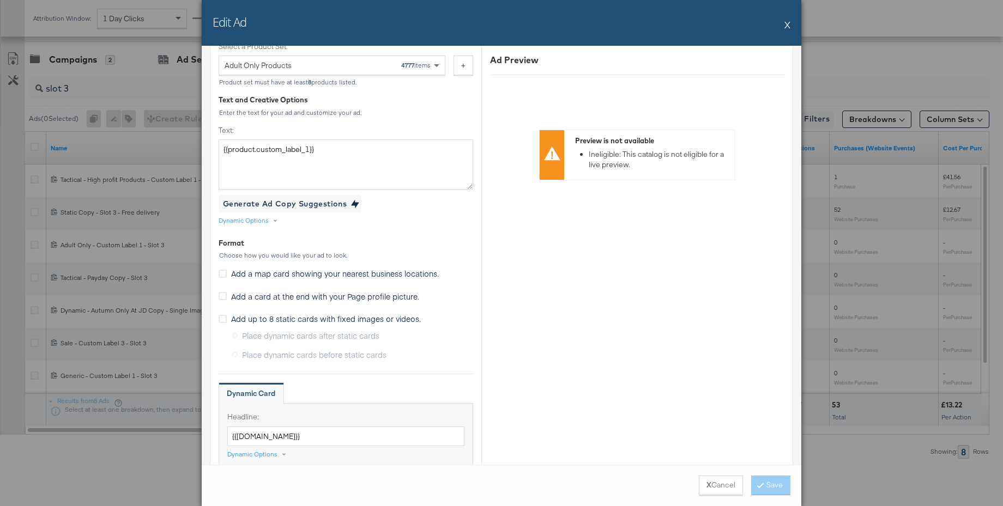
click at [788, 25] on button "X" at bounding box center [787, 25] width 6 height 22
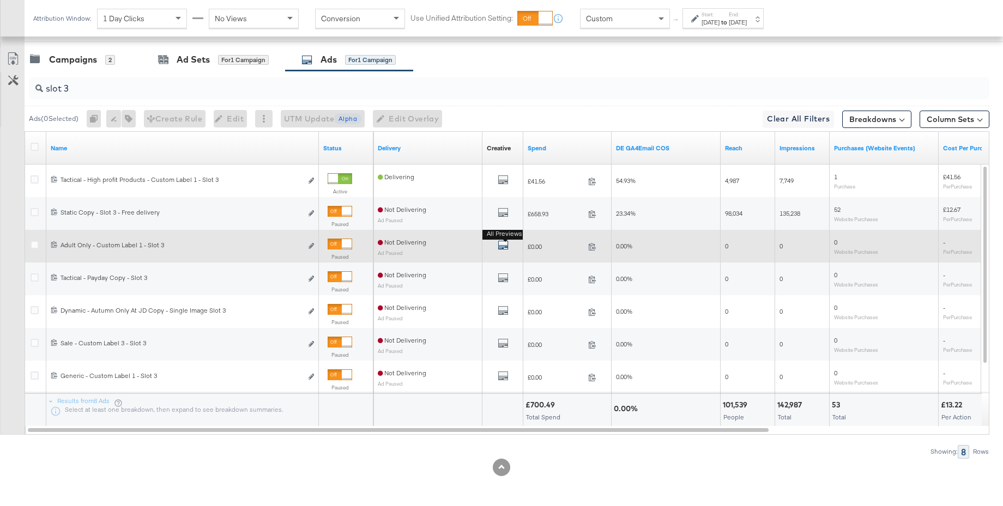
click at [501, 245] on icon "default" at bounding box center [502, 245] width 11 height 11
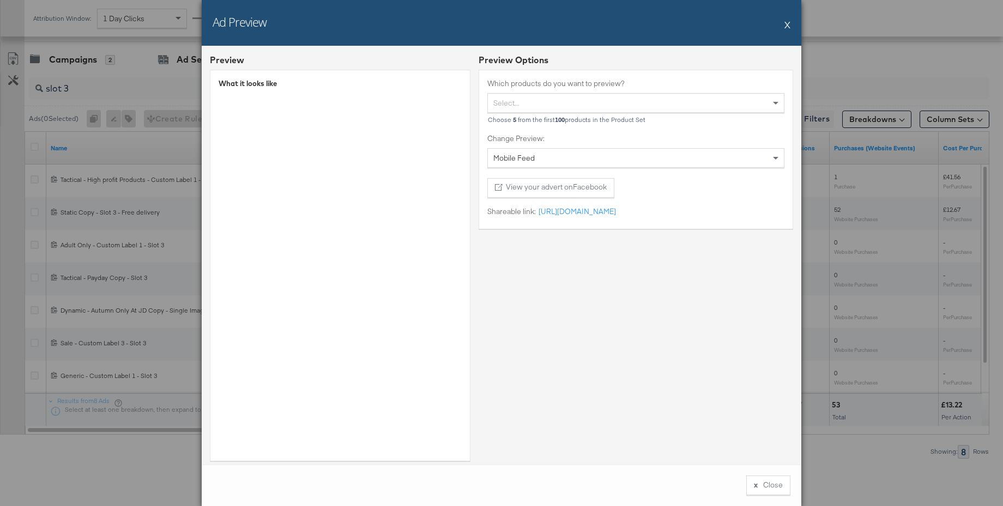
click at [787, 25] on button "X" at bounding box center [787, 25] width 6 height 22
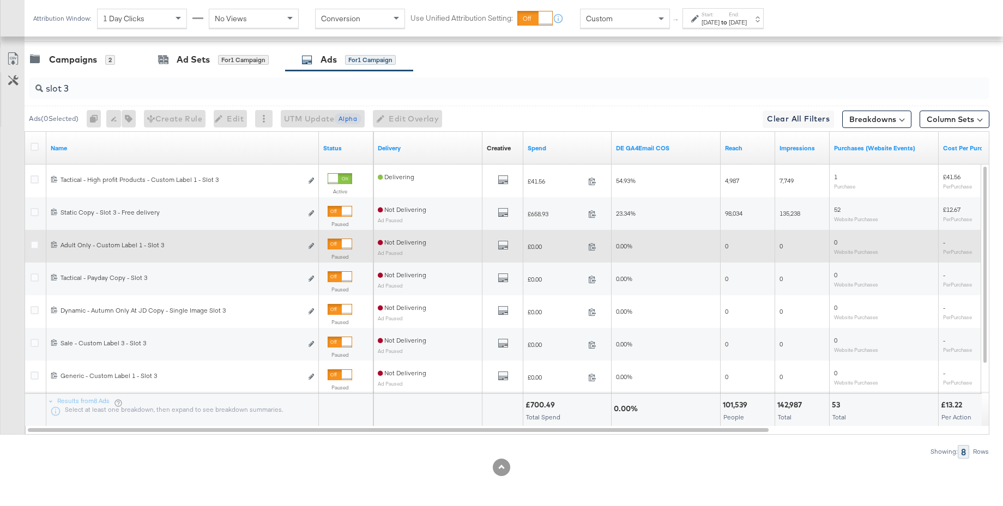
click at [342, 245] on div at bounding box center [347, 244] width 10 height 10
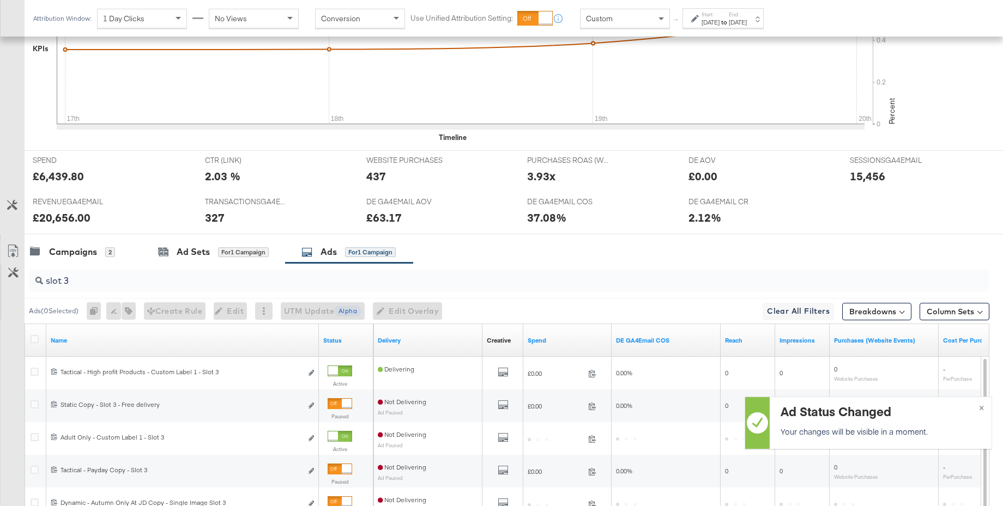
scroll to position [556, 0]
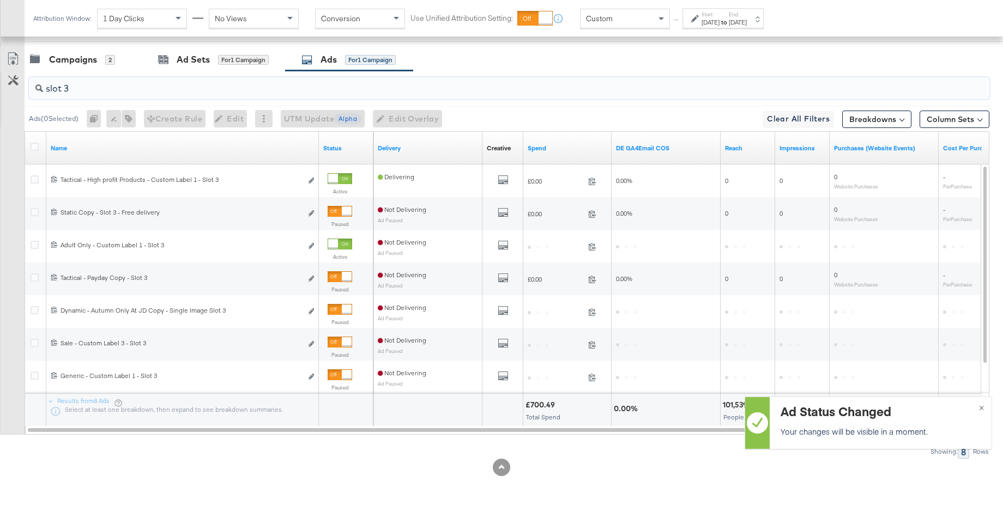
drag, startPoint x: 106, startPoint y: 91, endPoint x: 28, endPoint y: 89, distance: 77.9
click at [28, 89] on div "slot 3" at bounding box center [507, 88] width 964 height 35
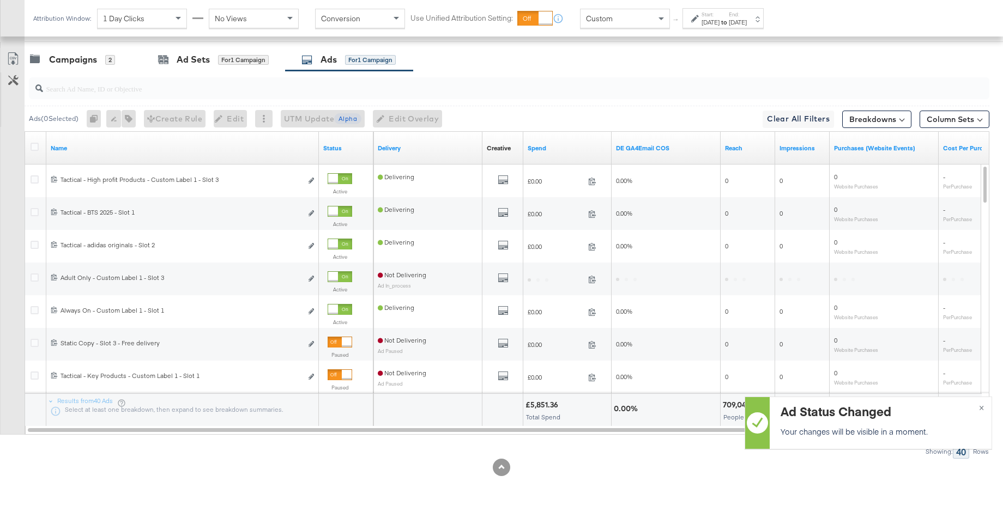
click at [719, 19] on div "[DATE]" at bounding box center [710, 22] width 18 height 9
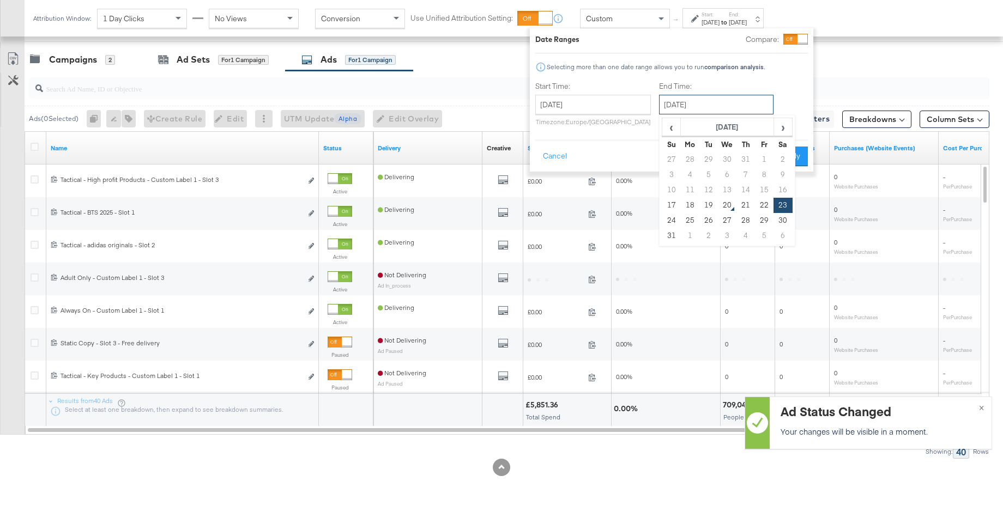
click at [681, 104] on input "August 23rd 2025" at bounding box center [716, 105] width 114 height 20
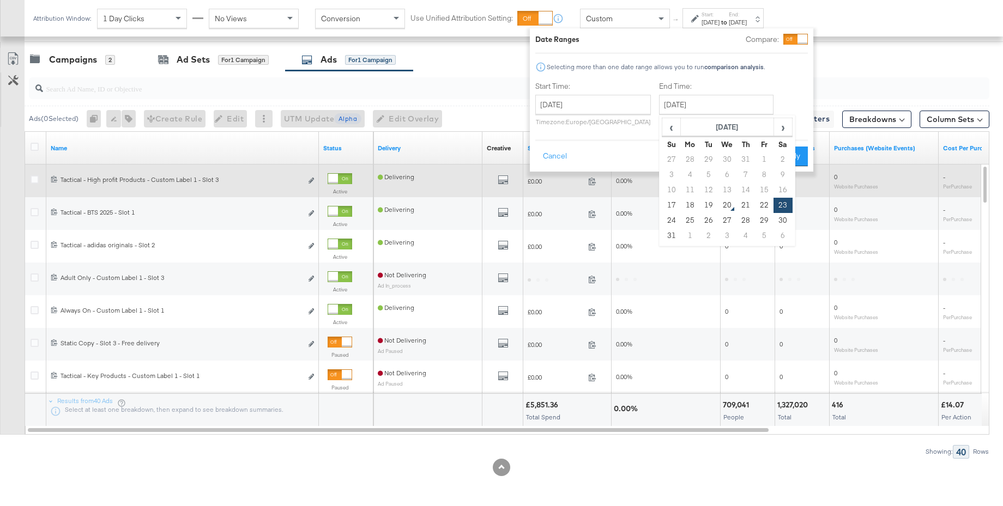
drag, startPoint x: 707, startPoint y: 203, endPoint x: 729, endPoint y: 193, distance: 24.4
click at [707, 203] on td "19" at bounding box center [708, 205] width 19 height 15
type input "August 19th 2025"
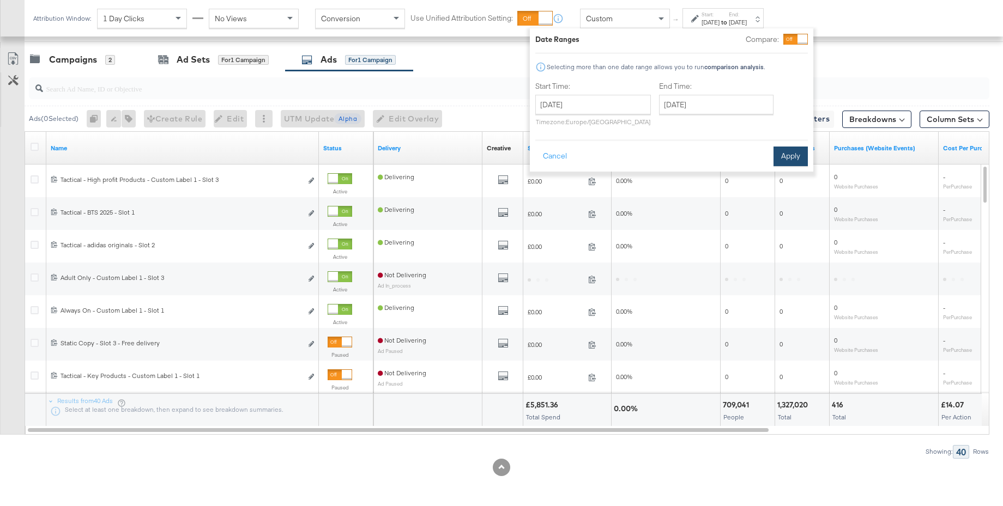
click at [791, 160] on button "Apply" at bounding box center [790, 157] width 34 height 20
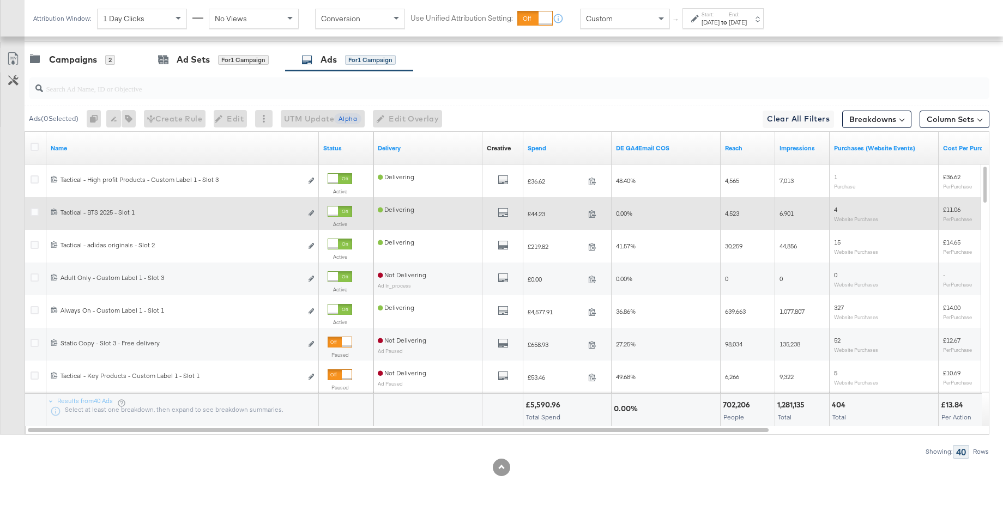
click at [348, 212] on div at bounding box center [339, 211] width 25 height 11
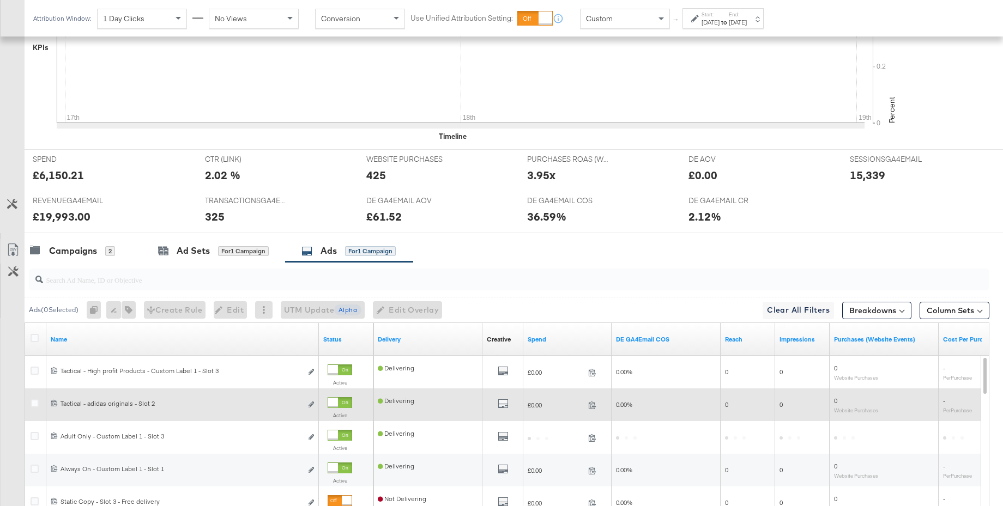
scroll to position [389, 0]
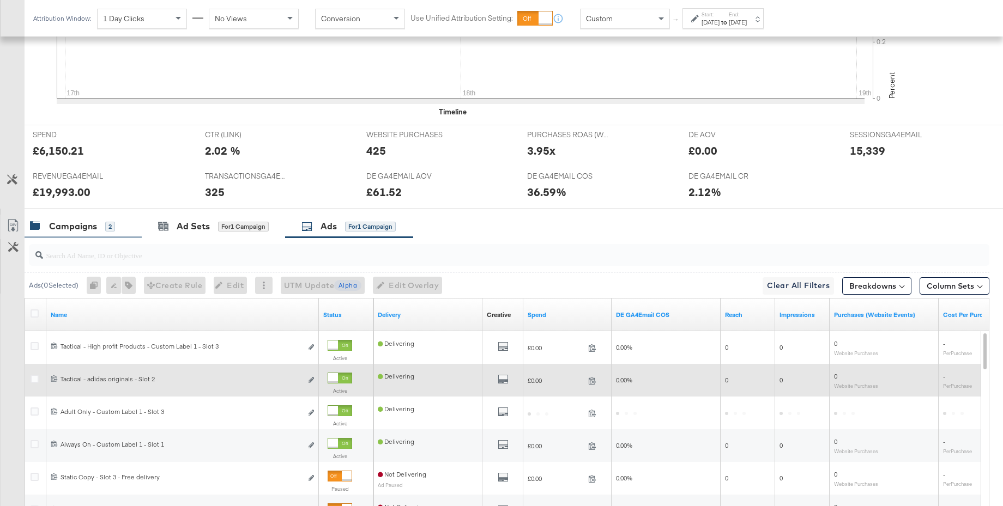
click at [87, 224] on div "Campaigns" at bounding box center [73, 226] width 48 height 13
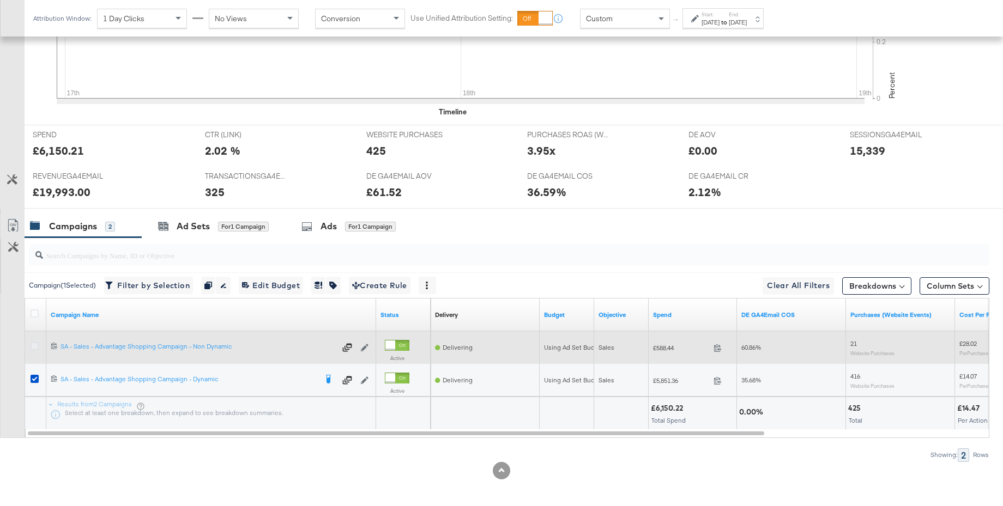
click at [33, 348] on icon at bounding box center [35, 346] width 8 height 8
click at [0, 0] on input "checkbox" at bounding box center [0, 0] width 0 height 0
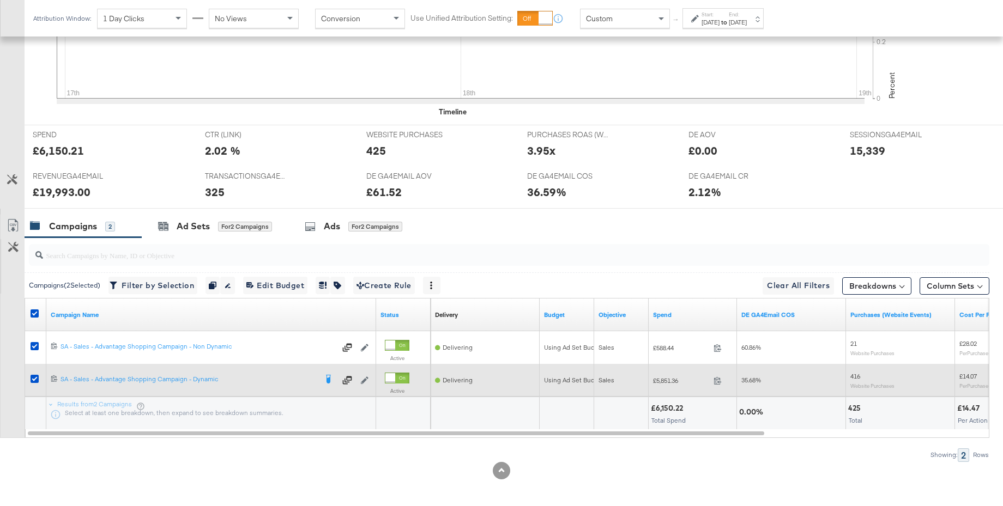
click at [34, 380] on icon at bounding box center [35, 379] width 8 height 8
click at [0, 0] on input "checkbox" at bounding box center [0, 0] width 0 height 0
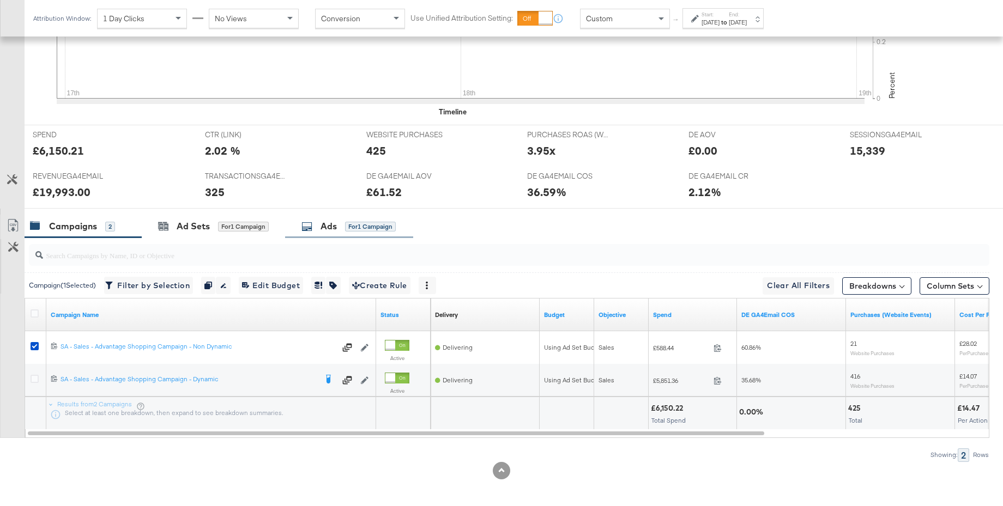
click at [329, 226] on div "Ads" at bounding box center [328, 226] width 16 height 13
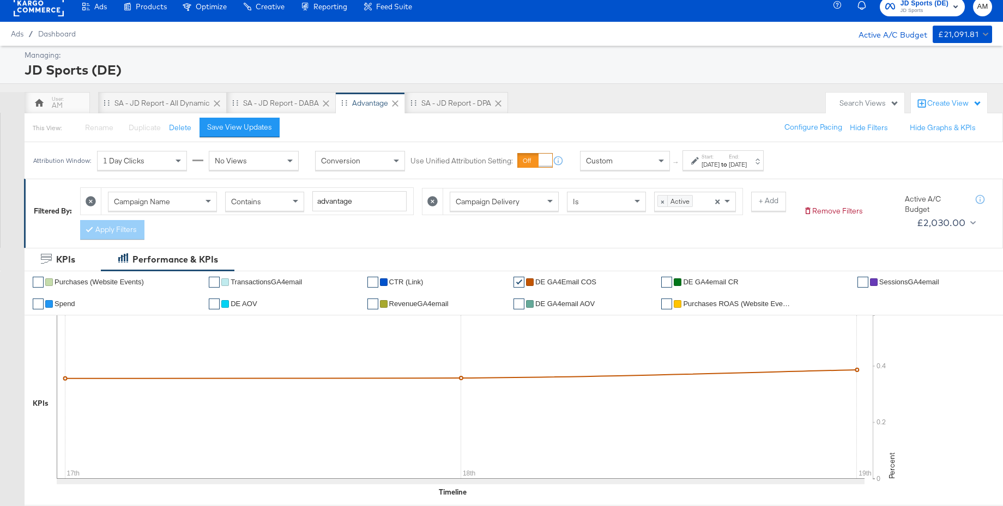
scroll to position [0, 0]
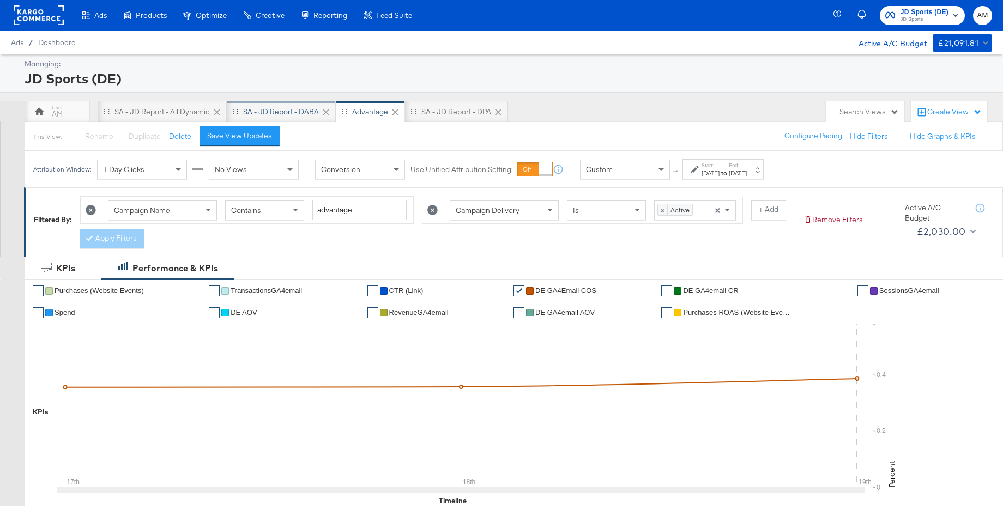
click at [280, 111] on div "SA - JD Report - DABA" at bounding box center [281, 112] width 76 height 10
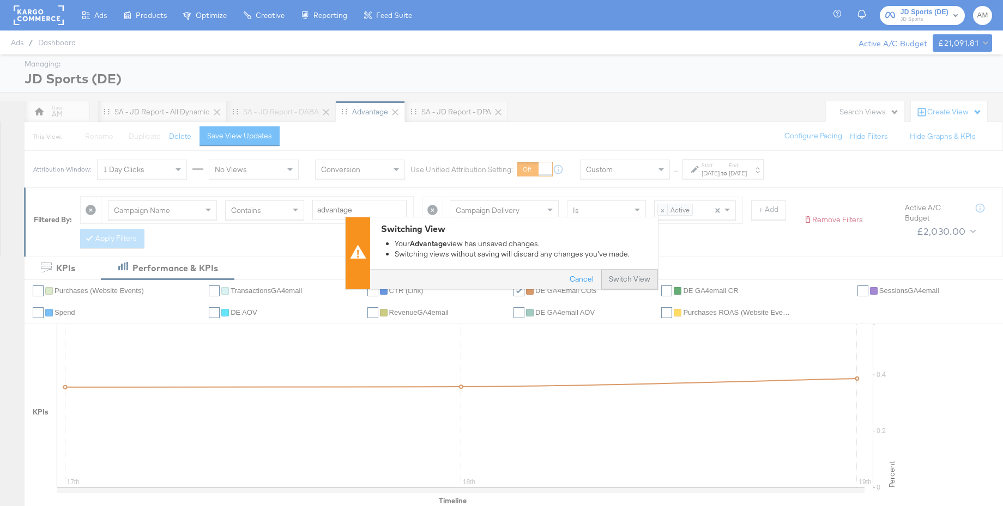
click at [630, 283] on button "Switch View" at bounding box center [629, 280] width 57 height 20
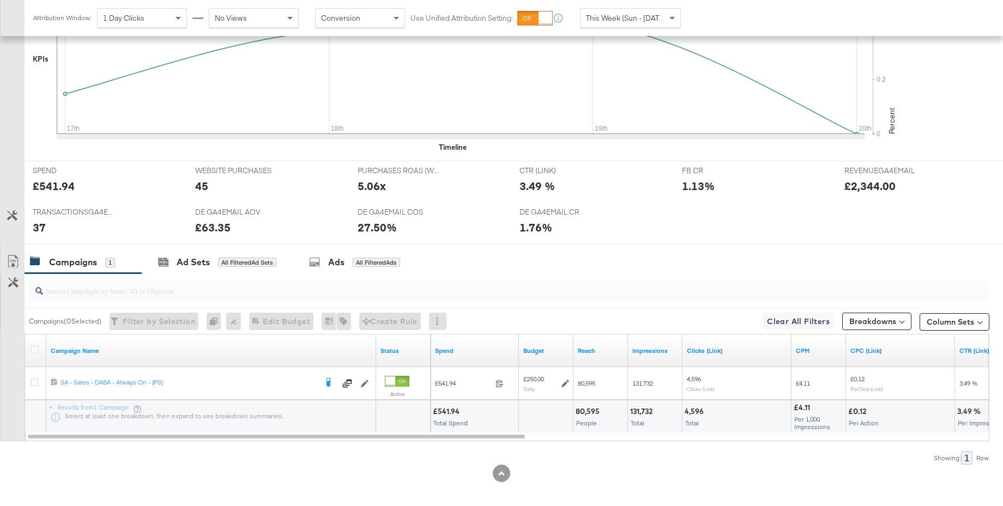
scroll to position [368, 0]
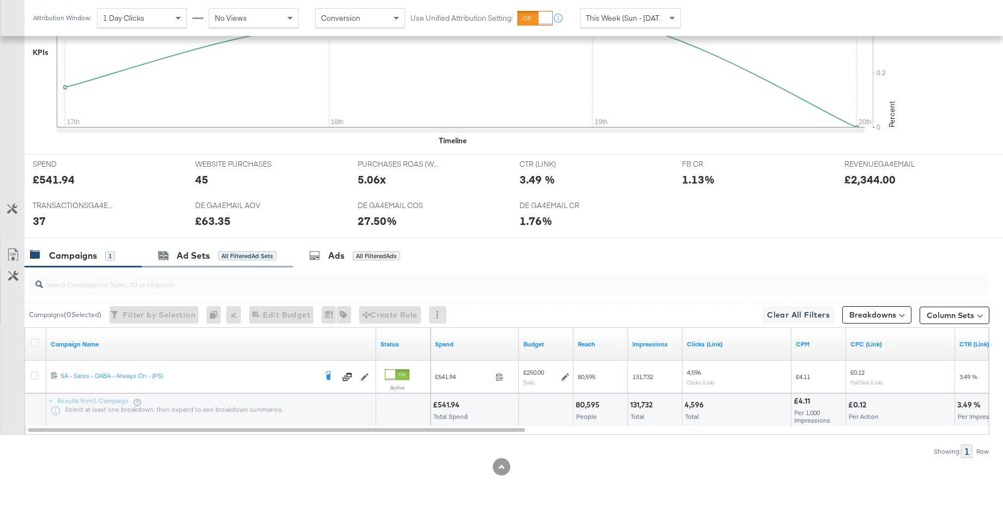
click at [176, 265] on div "Ad Sets All Filtered Ad Sets" at bounding box center [217, 255] width 151 height 23
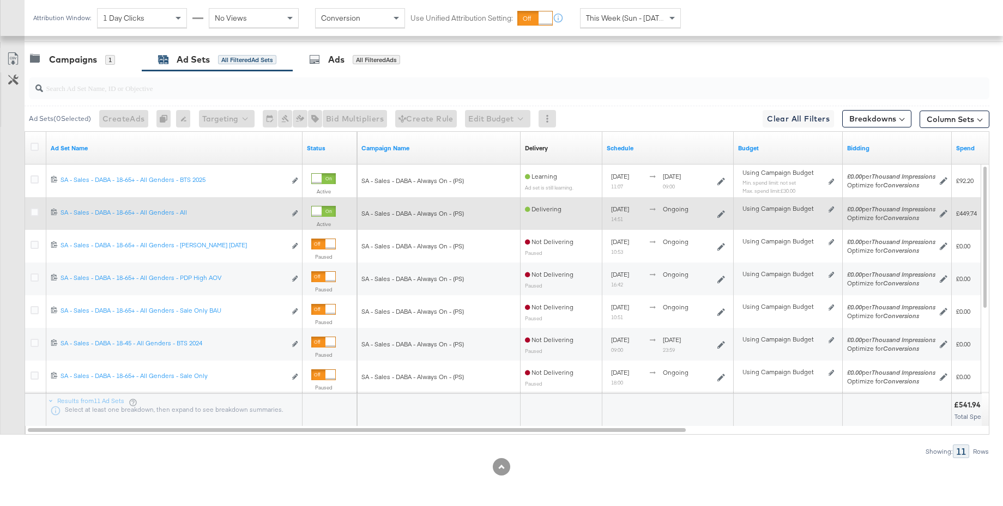
scroll to position [563, 0]
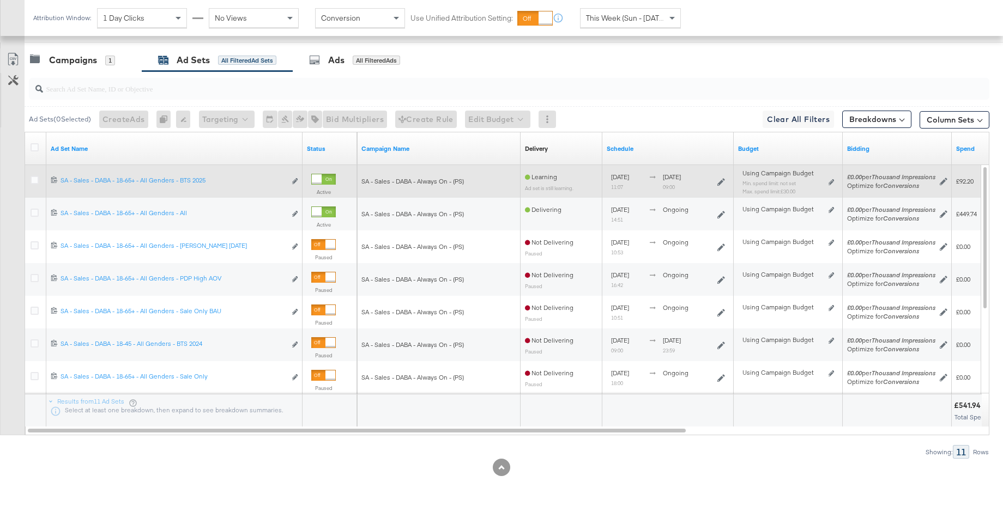
click at [321, 180] on div at bounding box center [317, 179] width 10 height 10
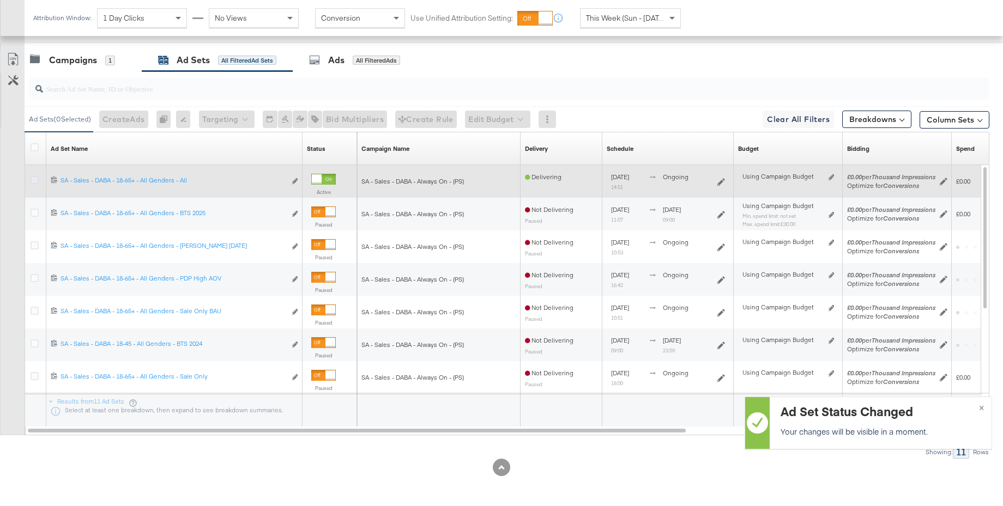
click at [36, 180] on icon at bounding box center [35, 180] width 8 height 8
click at [0, 0] on input "checkbox" at bounding box center [0, 0] width 0 height 0
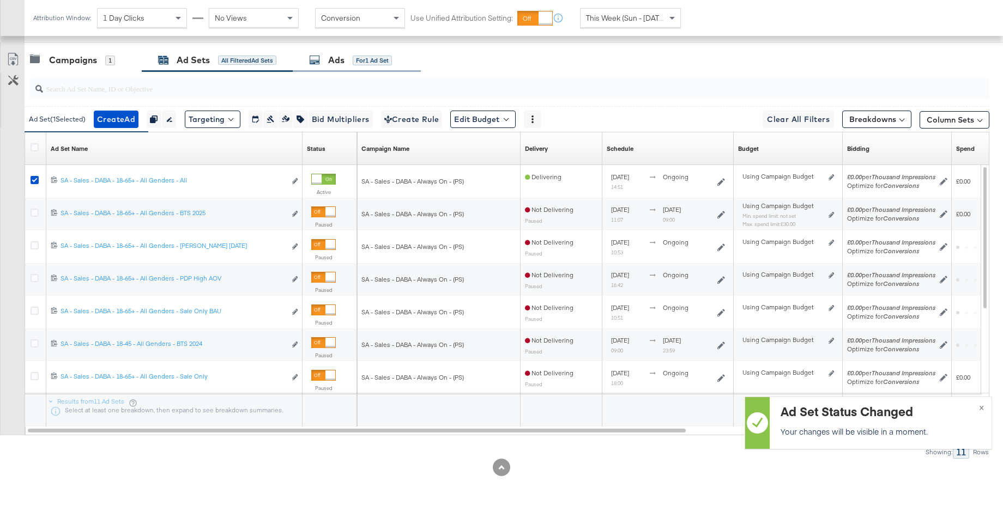
click at [324, 62] on div "Ads for 1 Ad Set" at bounding box center [350, 60] width 83 height 13
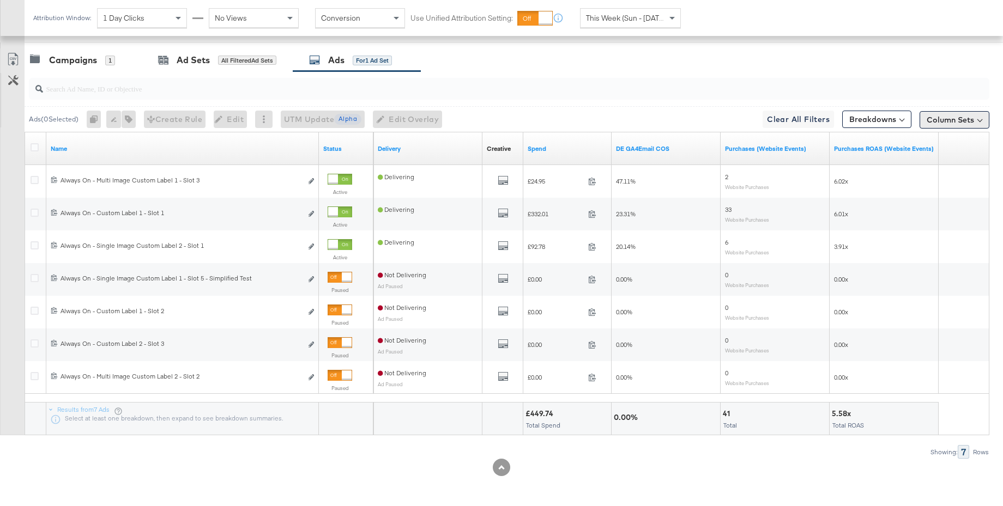
click at [945, 120] on button "Column Sets" at bounding box center [954, 119] width 70 height 17
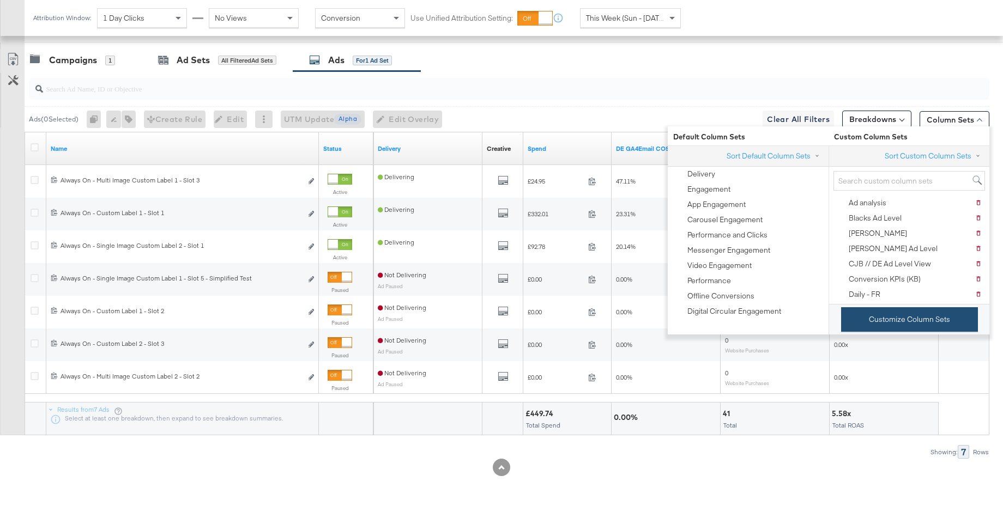
click at [893, 315] on button "Customize Column Sets" at bounding box center [909, 319] width 137 height 25
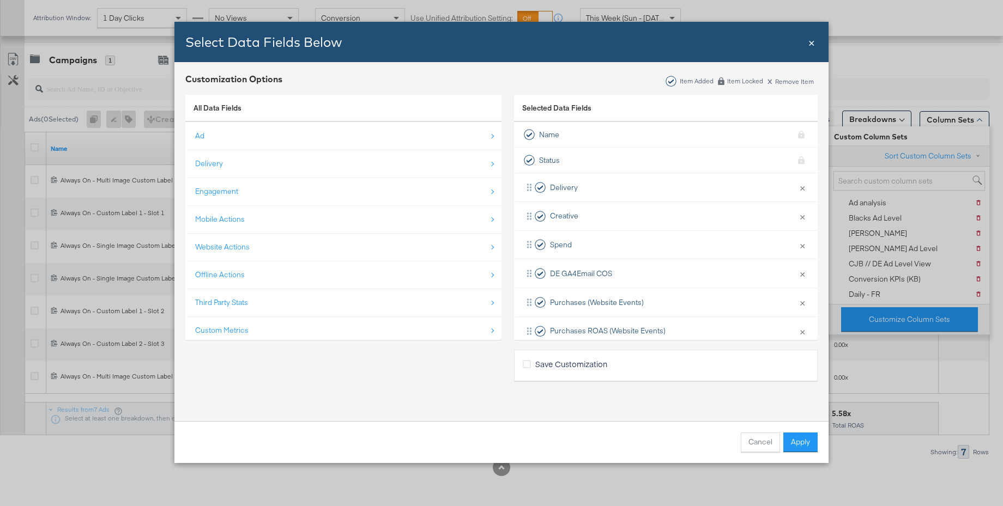
click at [254, 300] on div "Third Party Stats" at bounding box center [344, 303] width 298 height 22
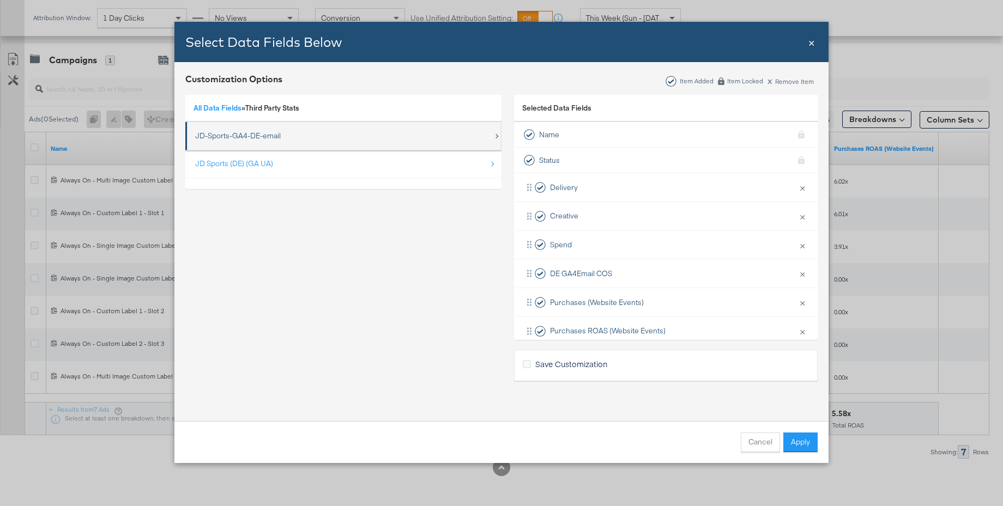
click at [231, 135] on div "JD-Sports-GA4-DE-email" at bounding box center [238, 136] width 86 height 10
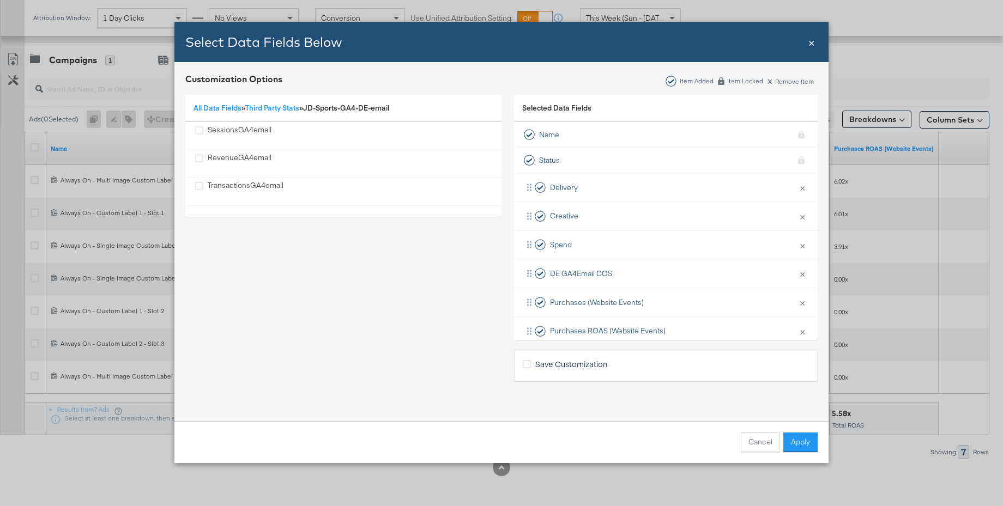
drag, startPoint x: 233, startPoint y: 184, endPoint x: 467, endPoint y: 281, distance: 253.4
click at [233, 184] on div "TransactionsGA4email" at bounding box center [246, 191] width 76 height 22
click at [800, 447] on button "Apply" at bounding box center [800, 443] width 34 height 20
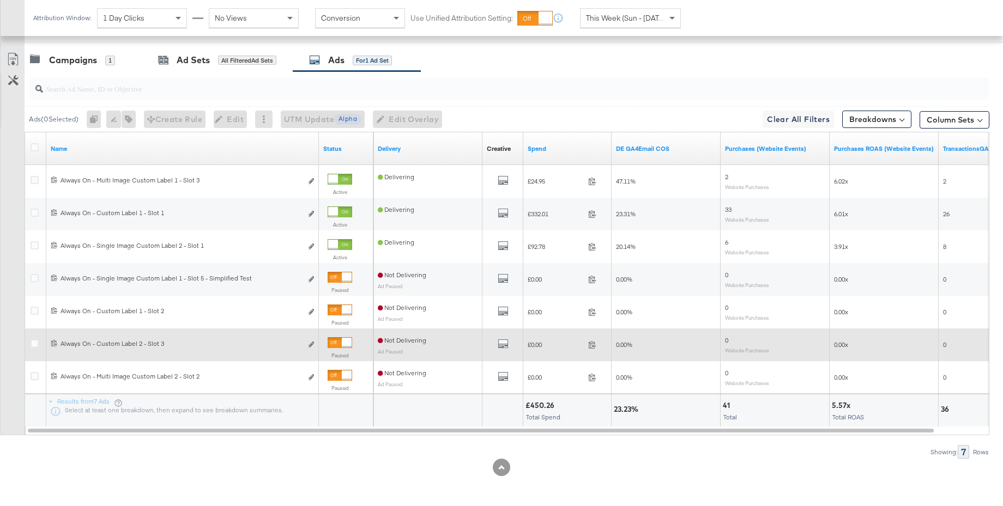
click at [342, 344] on div at bounding box center [347, 343] width 10 height 10
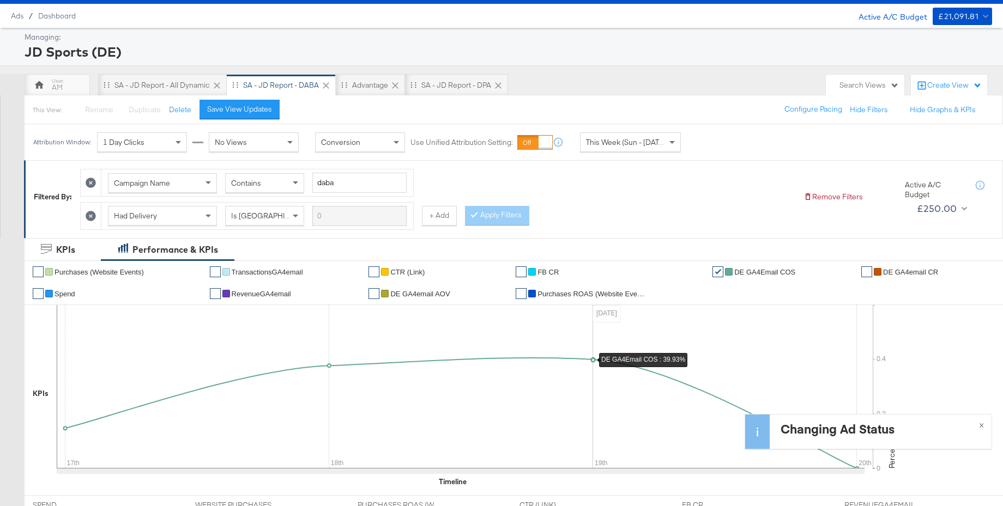
scroll to position [0, 0]
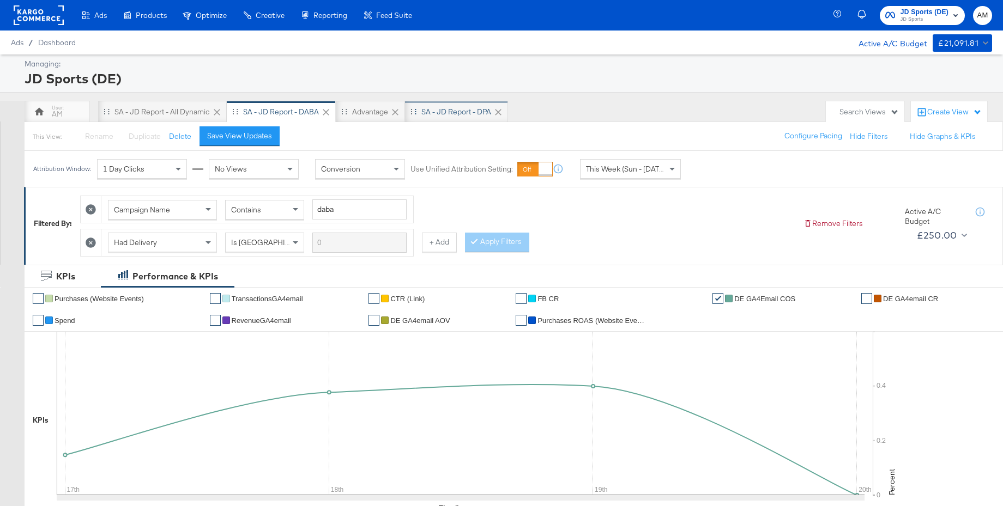
click at [458, 112] on div "SA - JD Report - DPA" at bounding box center [456, 112] width 70 height 10
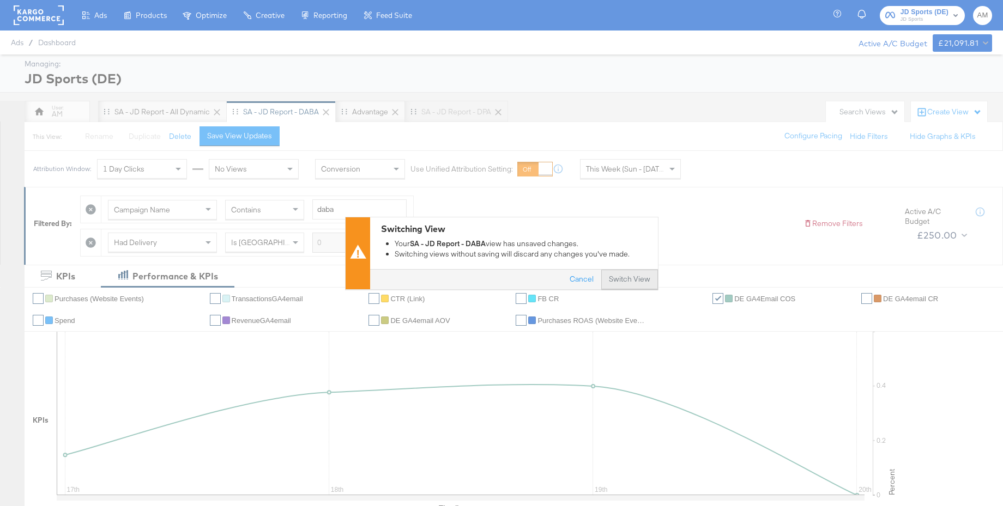
click at [629, 281] on button "Switch View" at bounding box center [629, 280] width 57 height 20
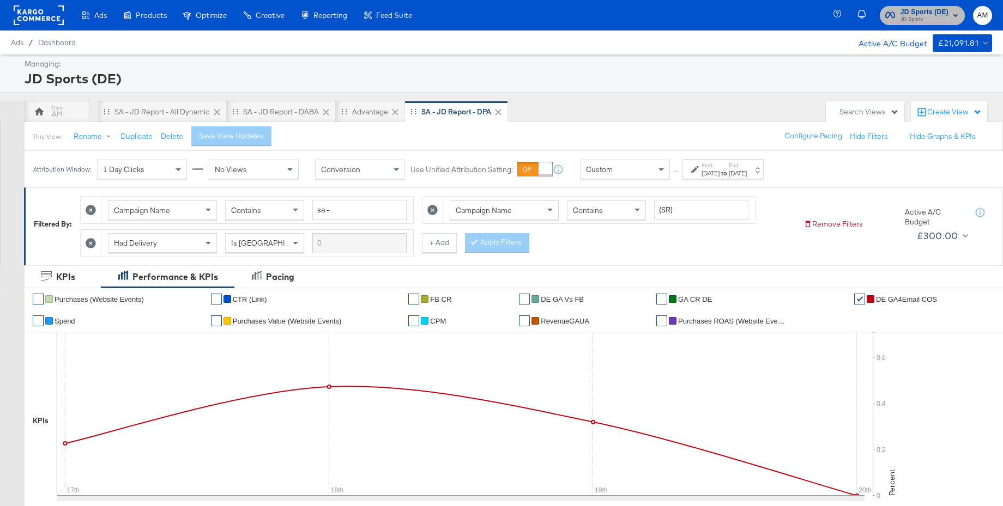
scroll to position [1, 0]
click at [915, 11] on span "JD Sports (DE)" at bounding box center [924, 11] width 48 height 11
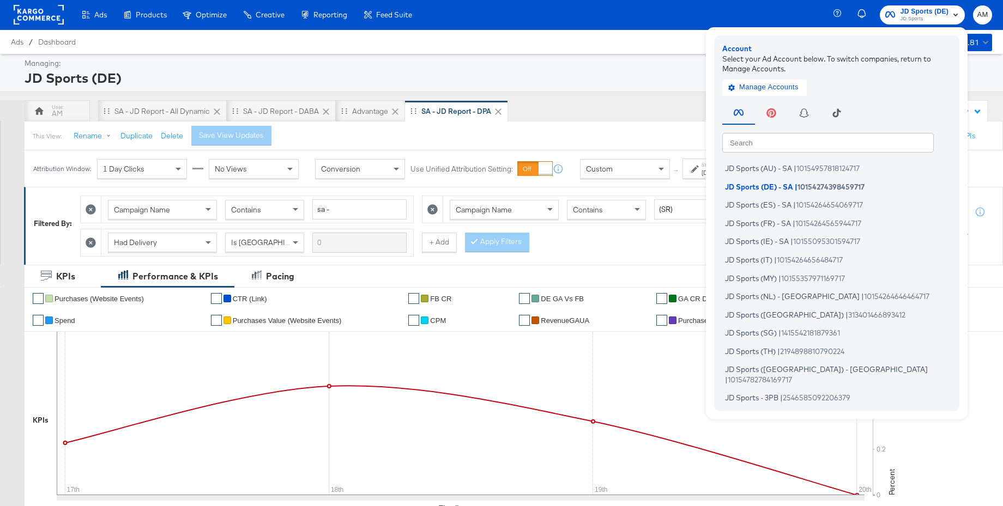
click at [767, 139] on input "text" at bounding box center [827, 142] width 211 height 20
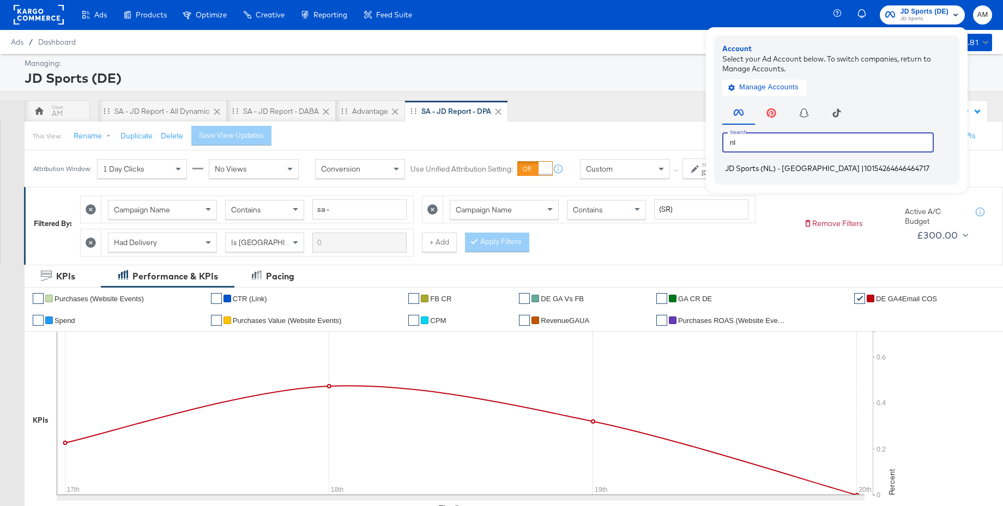
type input "nl"
click at [750, 168] on span "JD Sports (NL) - SA" at bounding box center [792, 168] width 135 height 9
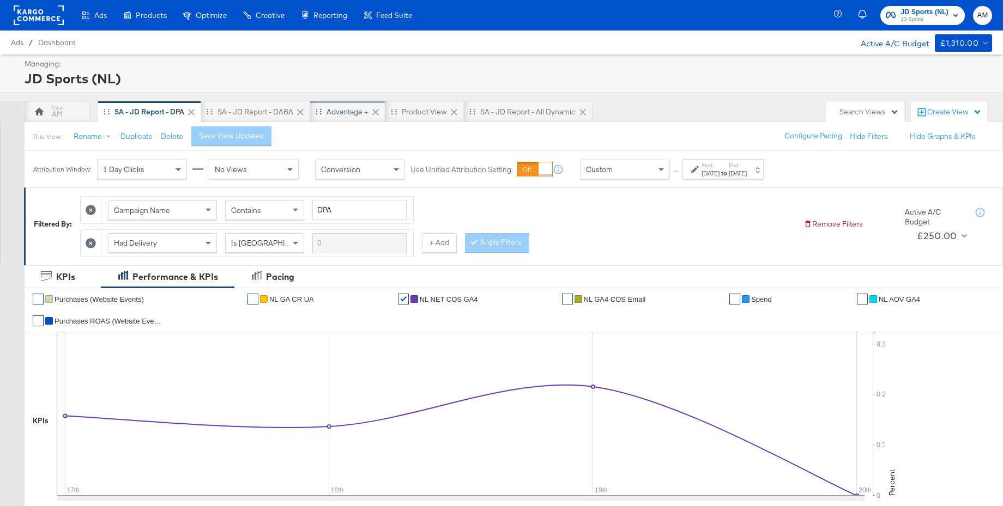
click at [345, 114] on div "Advantage +" at bounding box center [347, 112] width 42 height 10
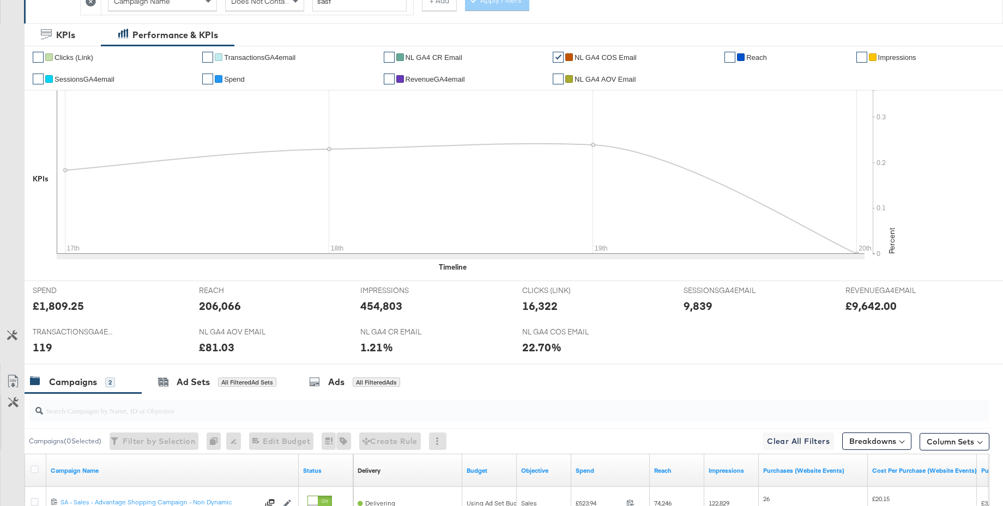
scroll to position [401, 0]
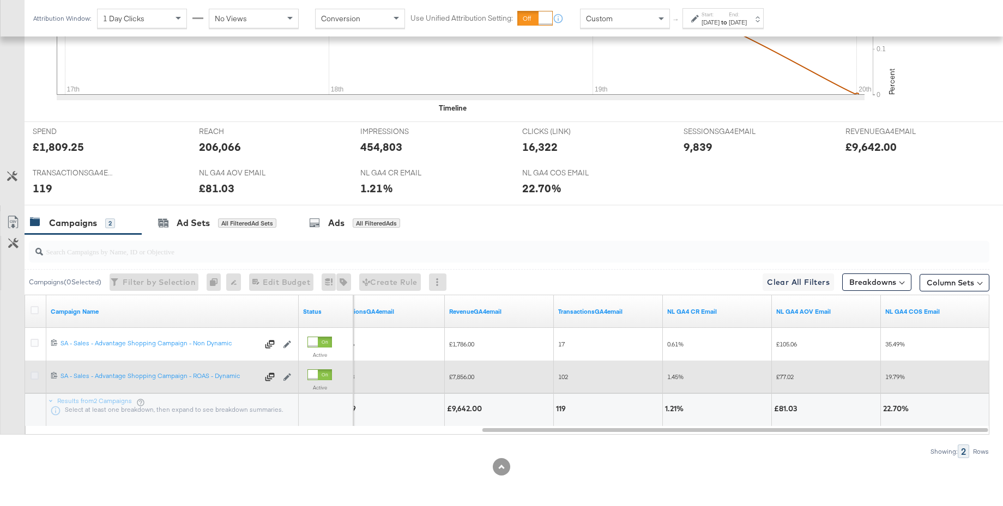
click at [33, 378] on icon at bounding box center [35, 376] width 8 height 8
click at [0, 0] on input "checkbox" at bounding box center [0, 0] width 0 height 0
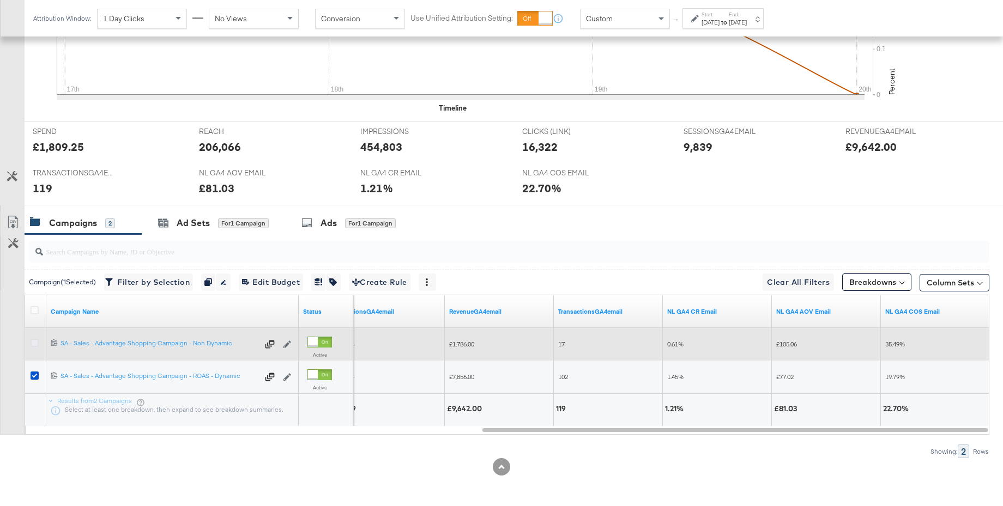
click at [35, 346] on icon at bounding box center [35, 343] width 8 height 8
click at [0, 0] on input "checkbox" at bounding box center [0, 0] width 0 height 0
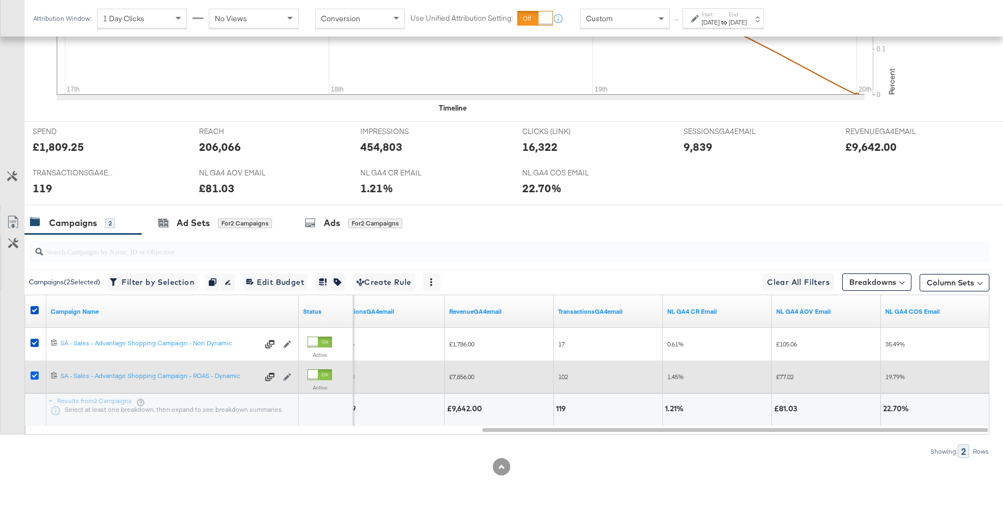
click at [34, 378] on icon at bounding box center [35, 376] width 8 height 8
click at [0, 0] on input "checkbox" at bounding box center [0, 0] width 0 height 0
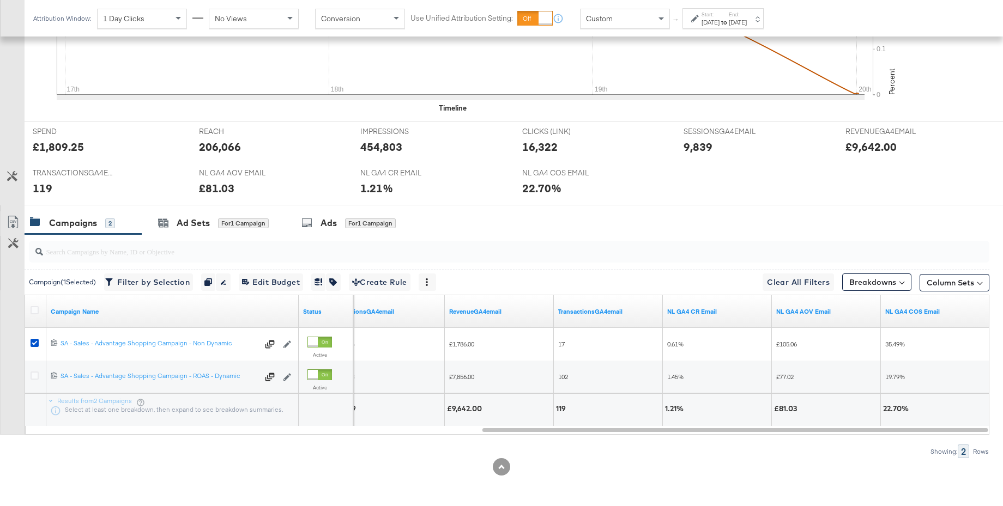
drag, startPoint x: 329, startPoint y: 226, endPoint x: 490, endPoint y: 232, distance: 161.4
click at [329, 226] on div "Ads" at bounding box center [328, 223] width 16 height 13
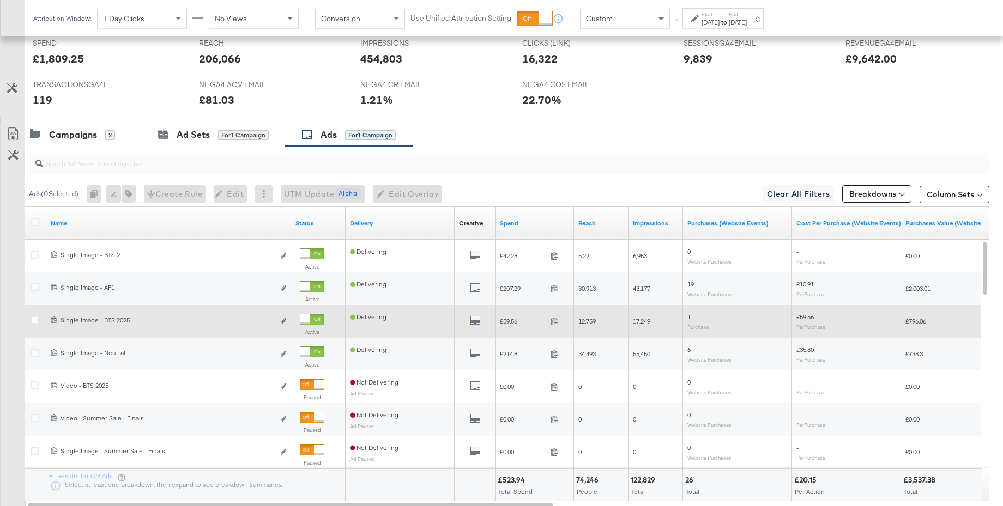
scroll to position [491, 0]
click at [310, 318] on div at bounding box center [305, 318] width 10 height 10
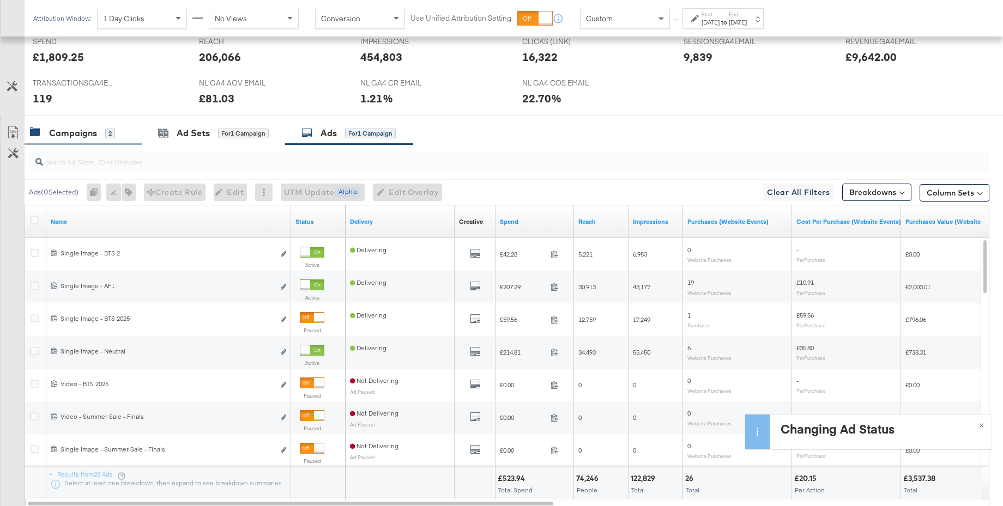
click at [72, 136] on div "Campaigns" at bounding box center [73, 133] width 48 height 13
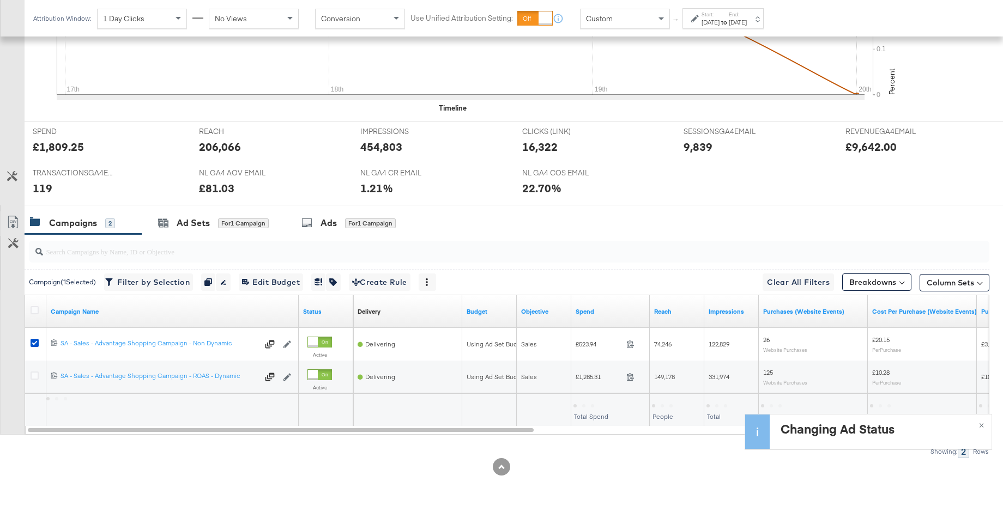
scroll to position [401, 0]
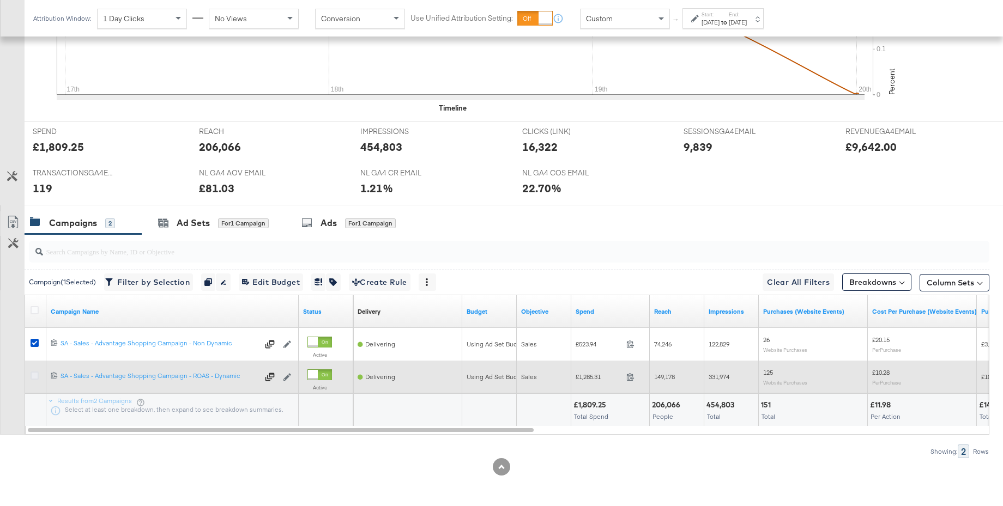
click at [35, 378] on icon at bounding box center [35, 376] width 8 height 8
click at [0, 0] on input "checkbox" at bounding box center [0, 0] width 0 height 0
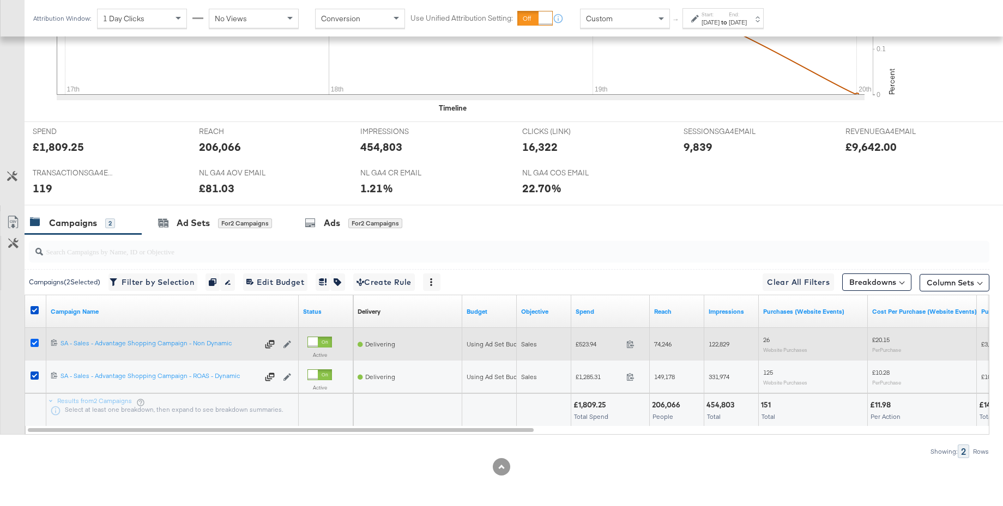
click at [36, 342] on icon at bounding box center [35, 343] width 8 height 8
click at [0, 0] on input "checkbox" at bounding box center [0, 0] width 0 height 0
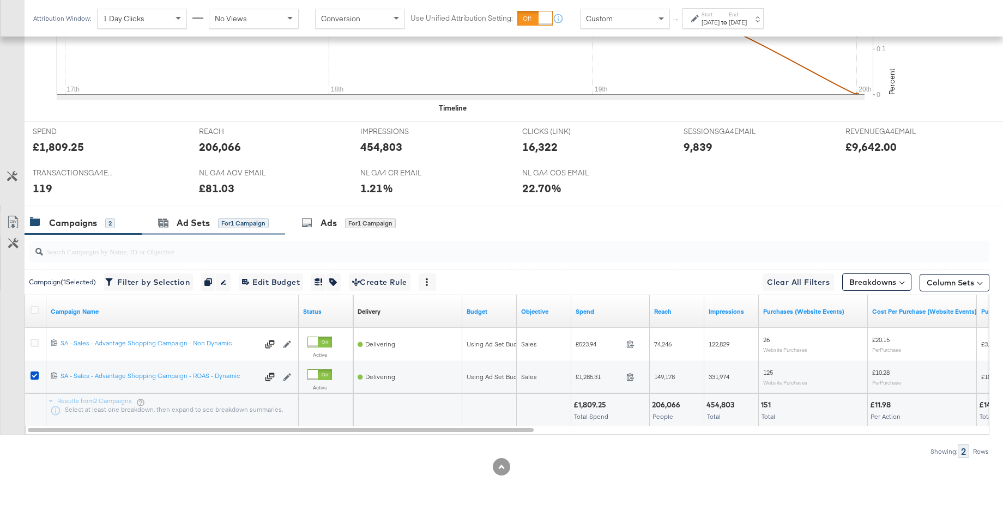
click at [180, 230] on div "Ad Sets for 1 Campaign" at bounding box center [213, 222] width 143 height 23
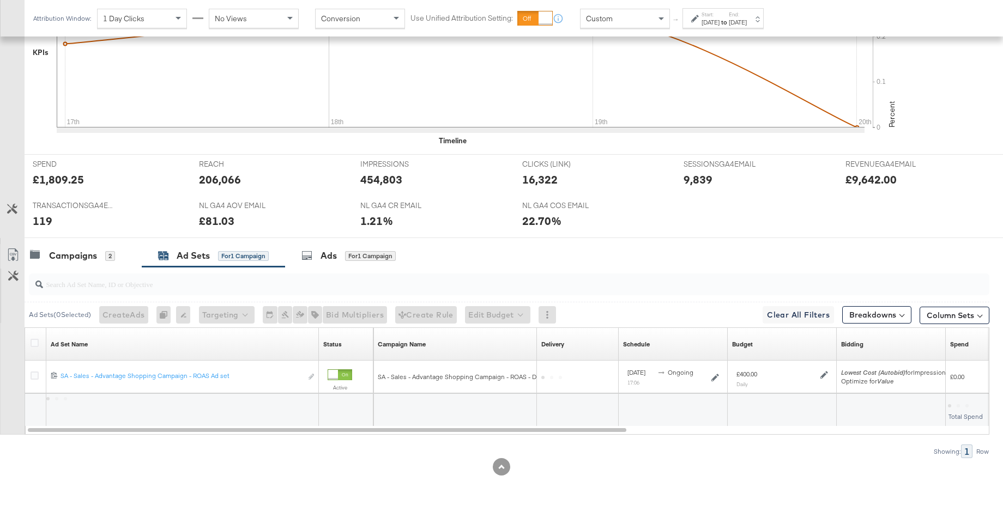
scroll to position [368, 0]
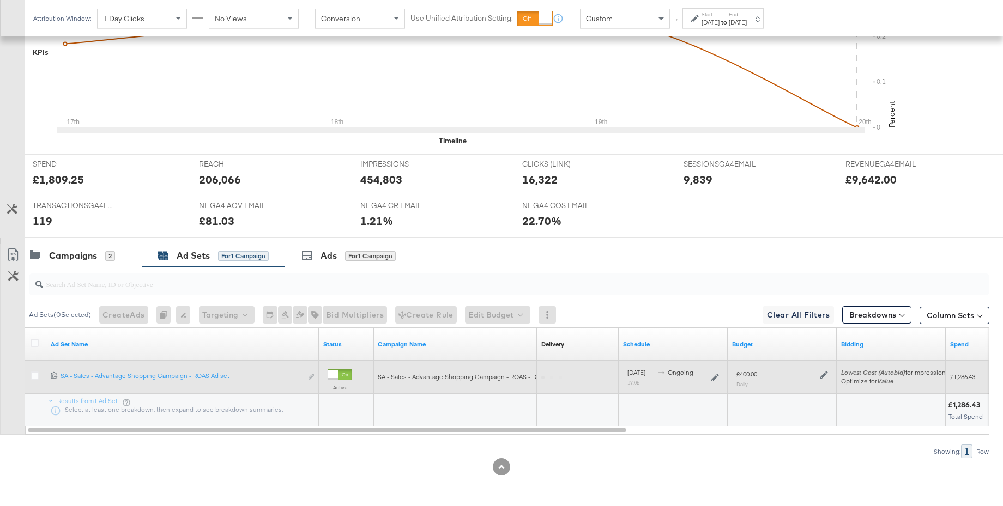
click at [823, 373] on icon at bounding box center [824, 375] width 8 height 8
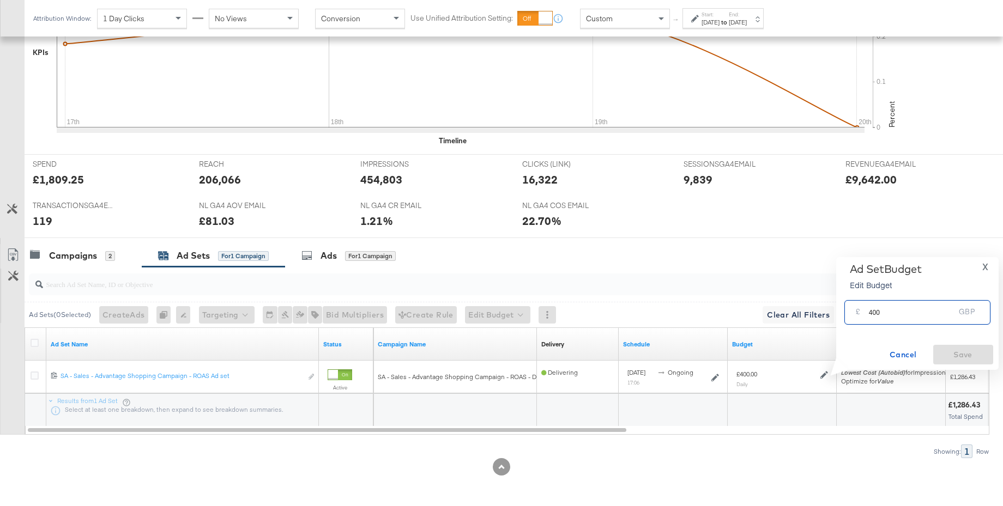
drag, startPoint x: 888, startPoint y: 314, endPoint x: 849, endPoint y: 312, distance: 38.2
click at [849, 312] on div "£ 400 GBP" at bounding box center [917, 312] width 146 height 25
type input "450"
click at [952, 357] on span "Save" at bounding box center [962, 355] width 51 height 14
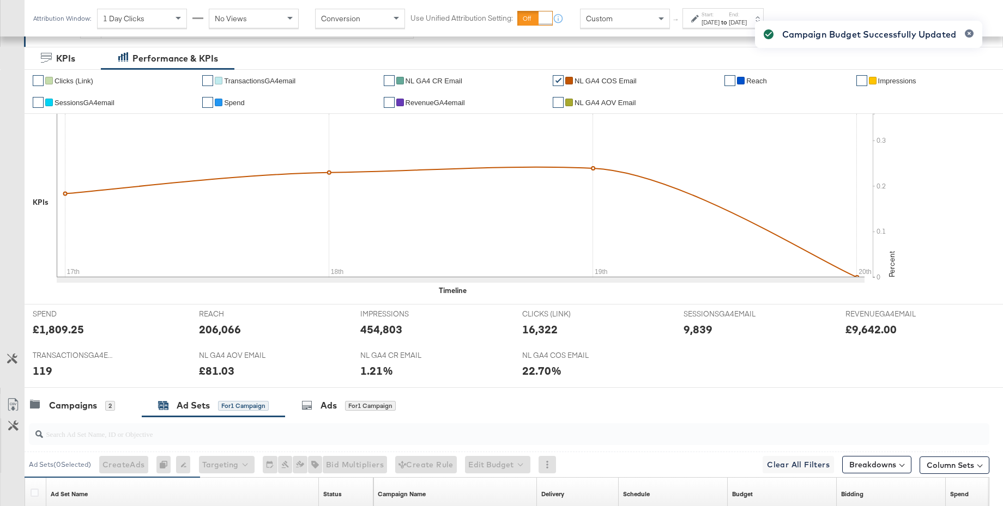
scroll to position [0, 0]
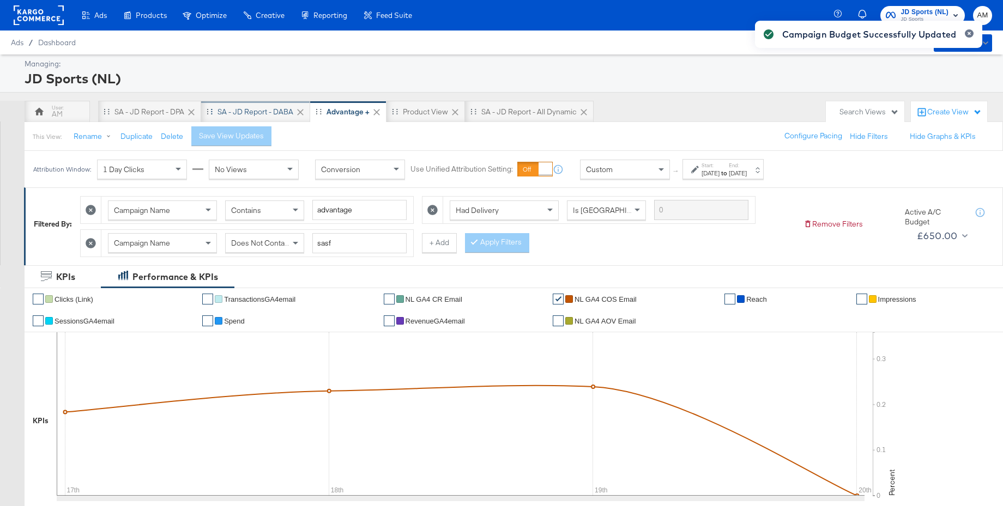
click at [251, 106] on div "SA - JD Report - DABA" at bounding box center [255, 112] width 109 height 22
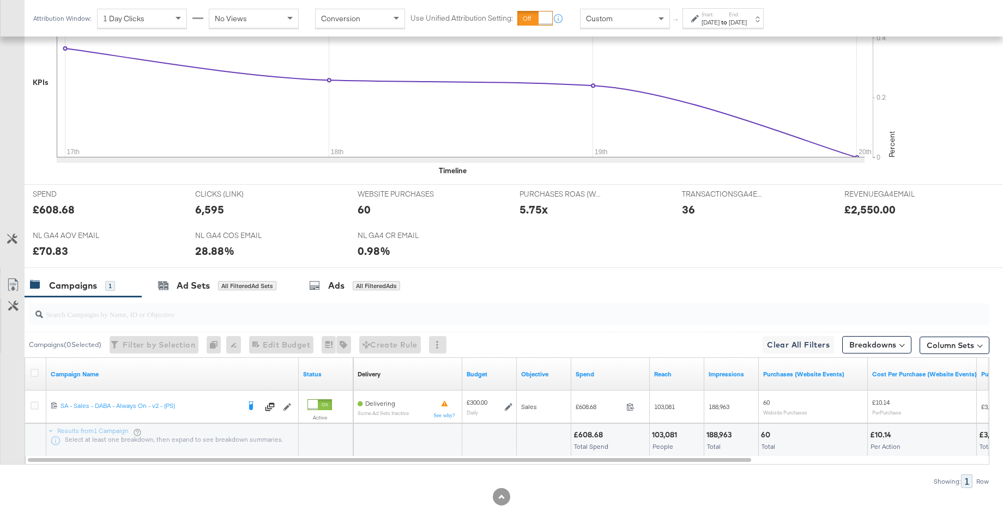
scroll to position [339, 0]
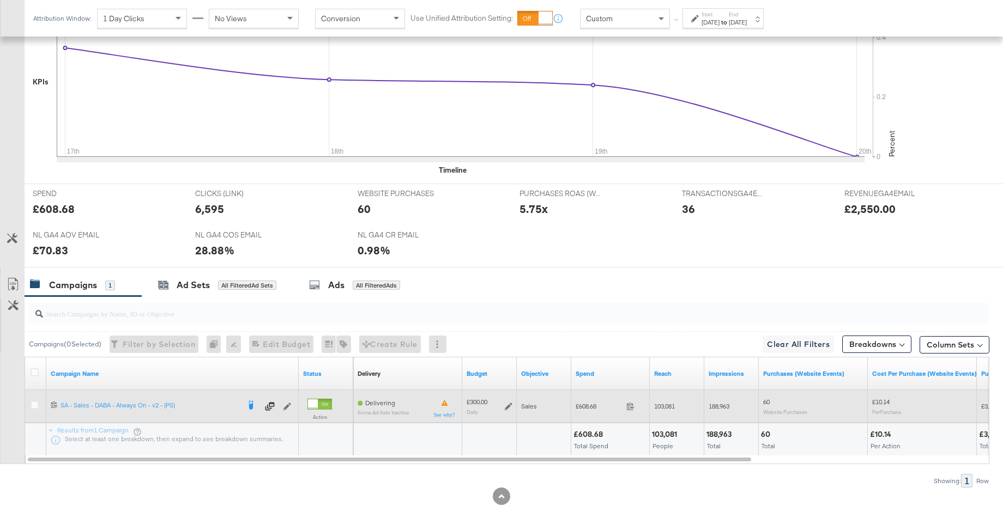
click at [509, 409] on icon at bounding box center [509, 407] width 8 height 8
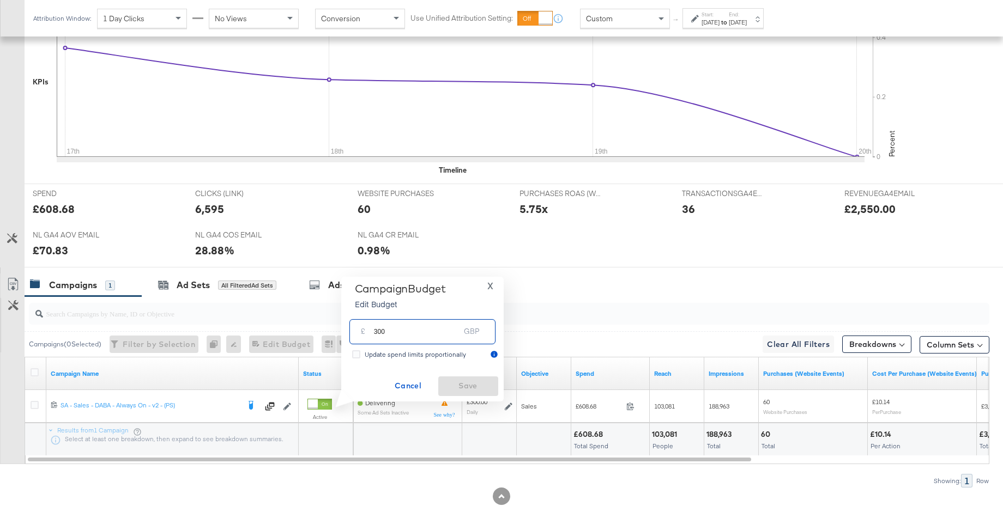
drag, startPoint x: 388, startPoint y: 334, endPoint x: 355, endPoint y: 331, distance: 32.9
click at [355, 331] on div "£ 300 GBP" at bounding box center [422, 331] width 146 height 25
type input "350"
drag, startPoint x: 471, startPoint y: 383, endPoint x: 381, endPoint y: 360, distance: 92.2
click at [471, 383] on span "Save" at bounding box center [467, 386] width 51 height 14
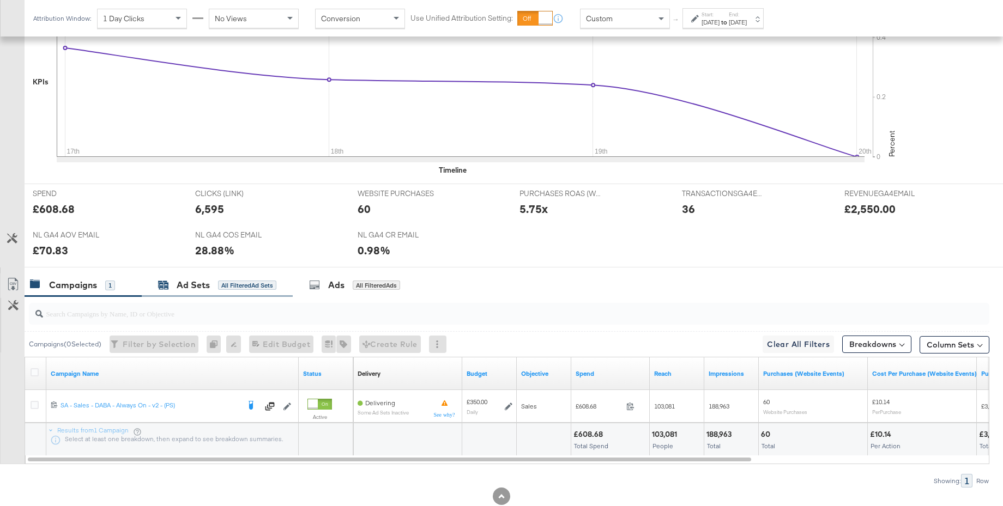
click at [204, 291] on div "Ad Sets" at bounding box center [193, 285] width 33 height 13
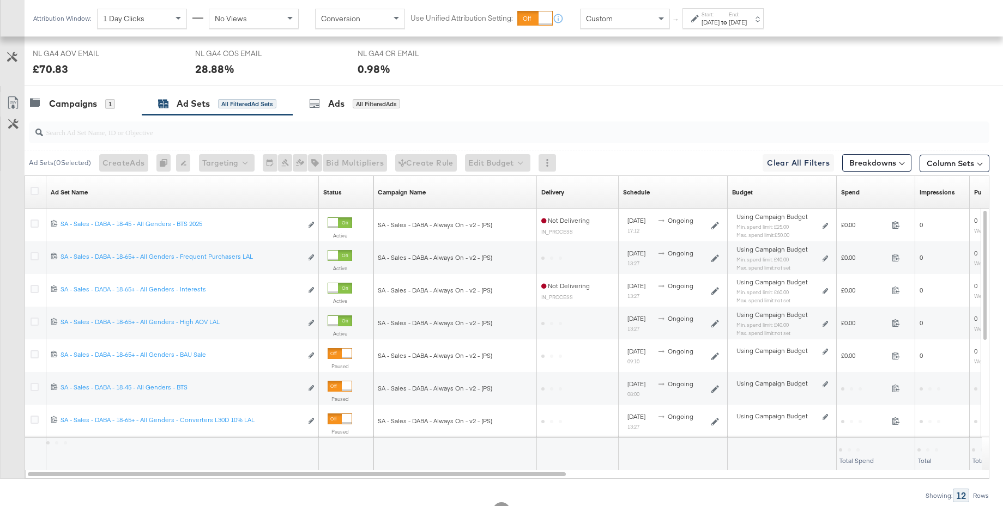
scroll to position [554, 0]
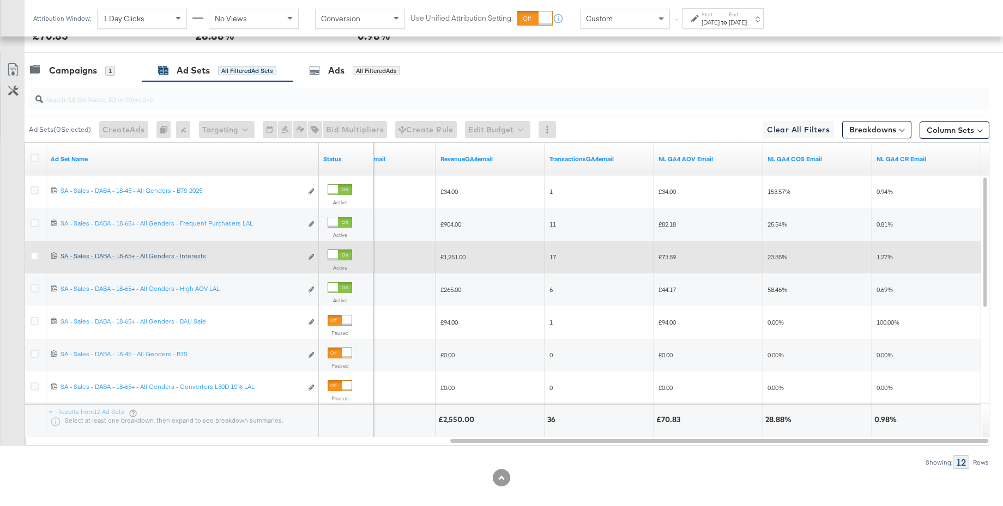
drag, startPoint x: 37, startPoint y: 289, endPoint x: 128, endPoint y: 258, distance: 96.3
click at [36, 289] on icon at bounding box center [35, 288] width 8 height 8
click at [0, 0] on input "checkbox" at bounding box center [0, 0] width 0 height 0
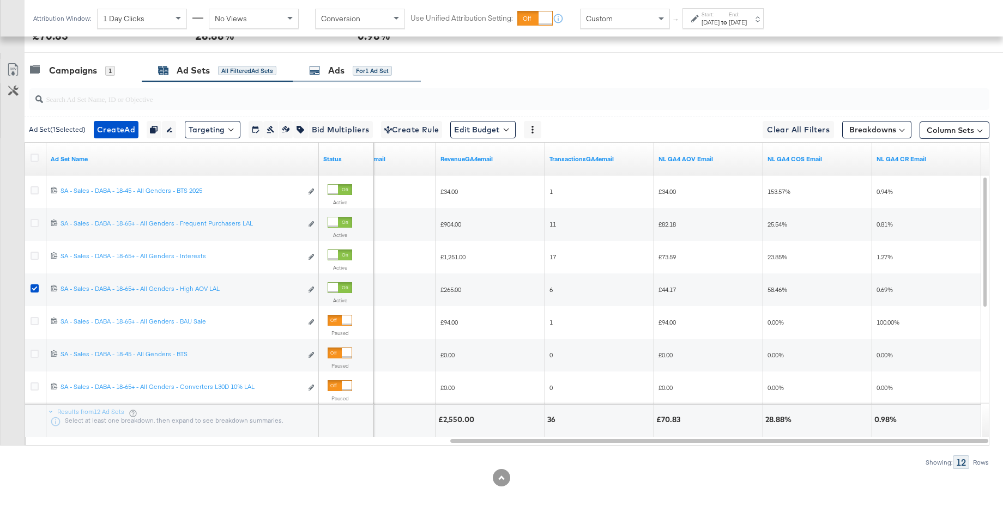
click at [333, 70] on div "Ads" at bounding box center [336, 70] width 16 height 13
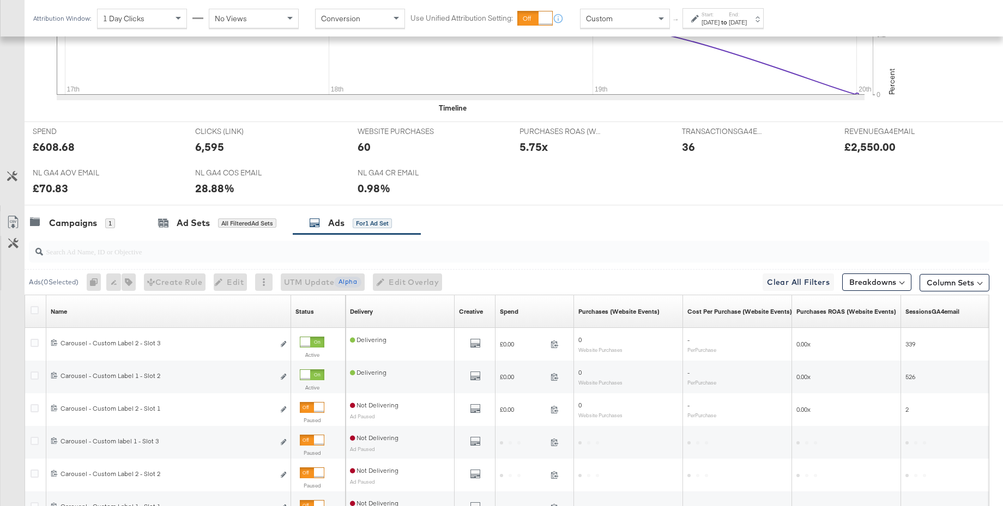
scroll to position [532, 0]
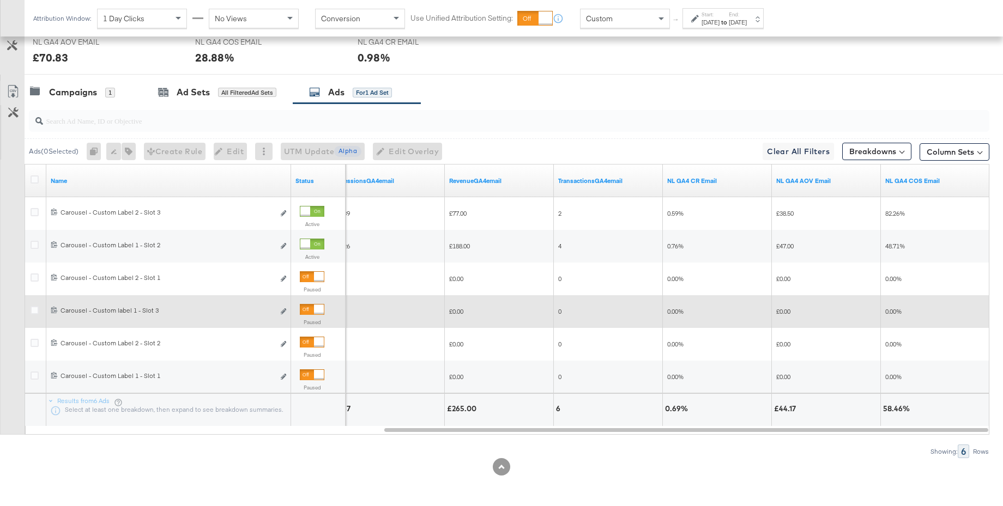
click at [314, 312] on div at bounding box center [319, 310] width 10 height 10
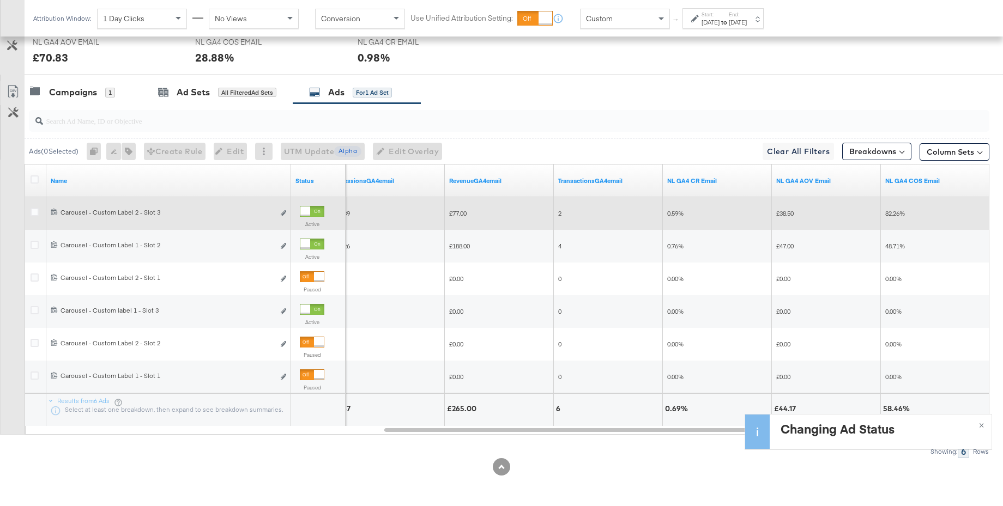
click at [310, 211] on div at bounding box center [305, 212] width 10 height 10
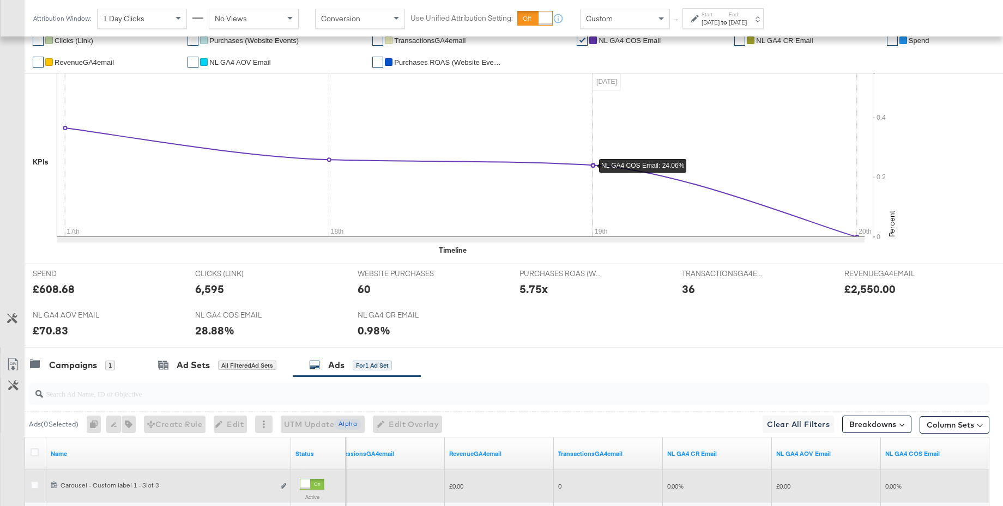
scroll to position [0, 0]
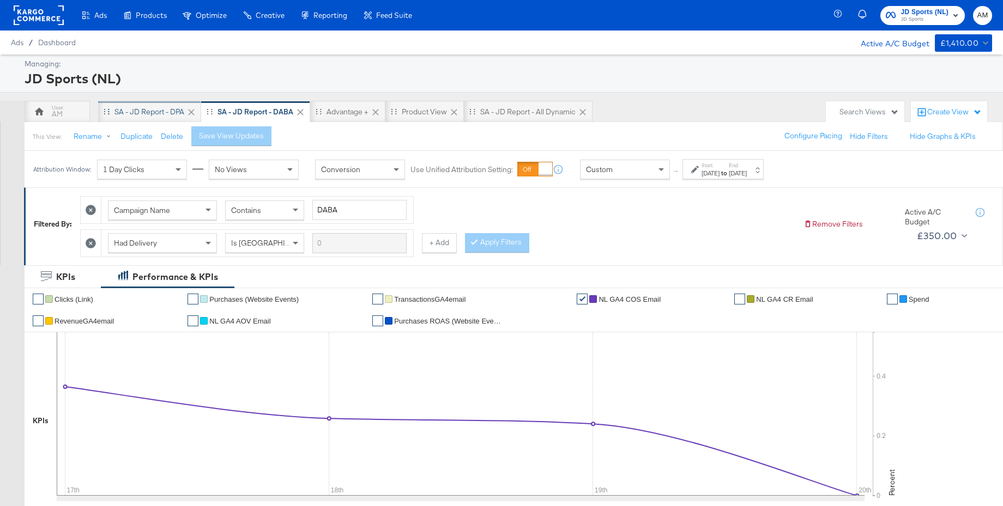
click at [136, 116] on div "SA - JD Report - DPA" at bounding box center [149, 112] width 70 height 10
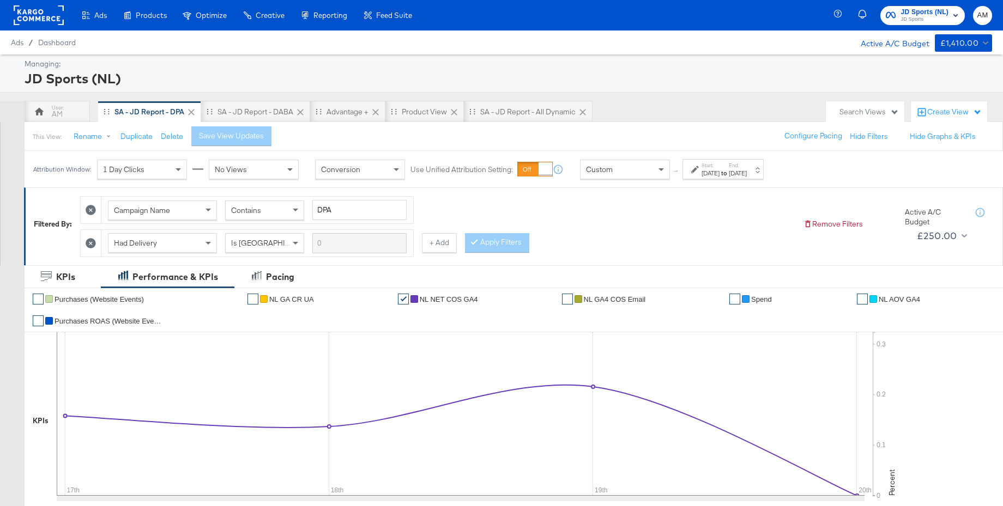
scroll to position [1, 0]
